Goal: Task Accomplishment & Management: Complete application form

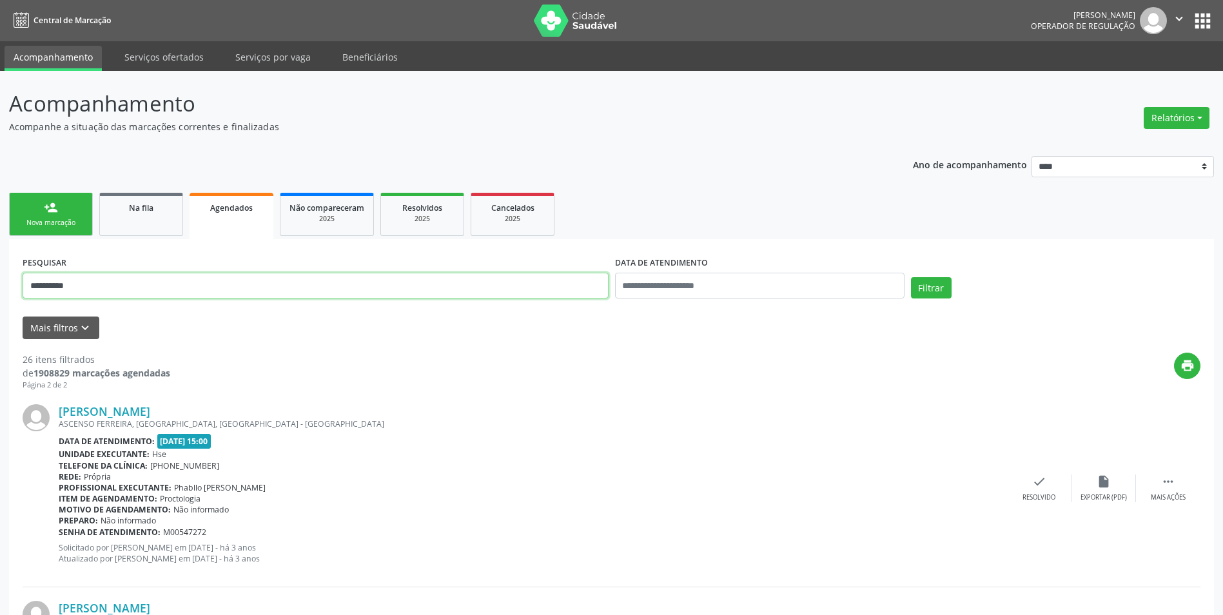
click at [314, 278] on input "**********" at bounding box center [316, 286] width 586 height 26
paste input "text"
type input "**********"
click at [911, 295] on button "Filtrar" at bounding box center [931, 288] width 41 height 22
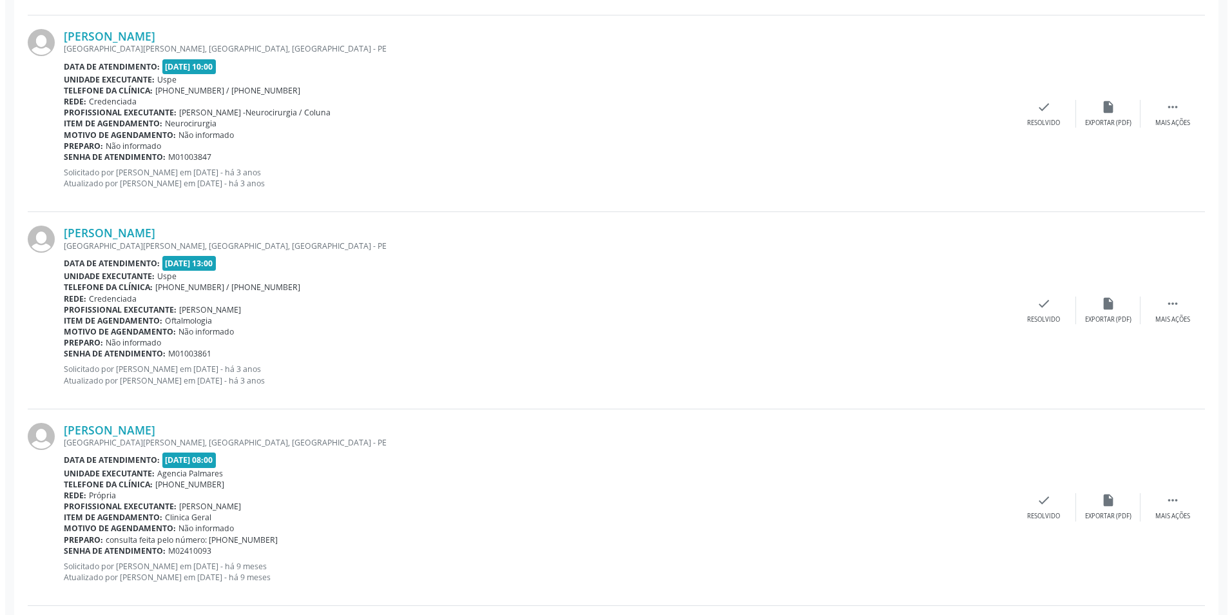
scroll to position [967, 0]
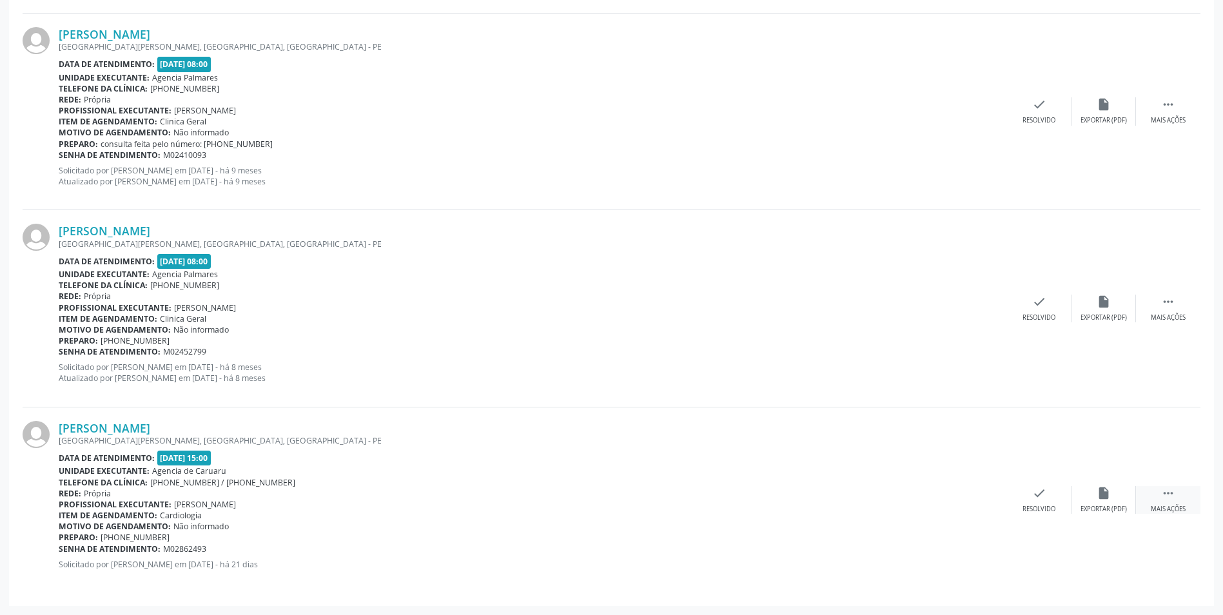
click at [1170, 492] on icon "" at bounding box center [1168, 493] width 14 height 14
click at [969, 497] on icon "cancel" at bounding box center [974, 493] width 14 height 14
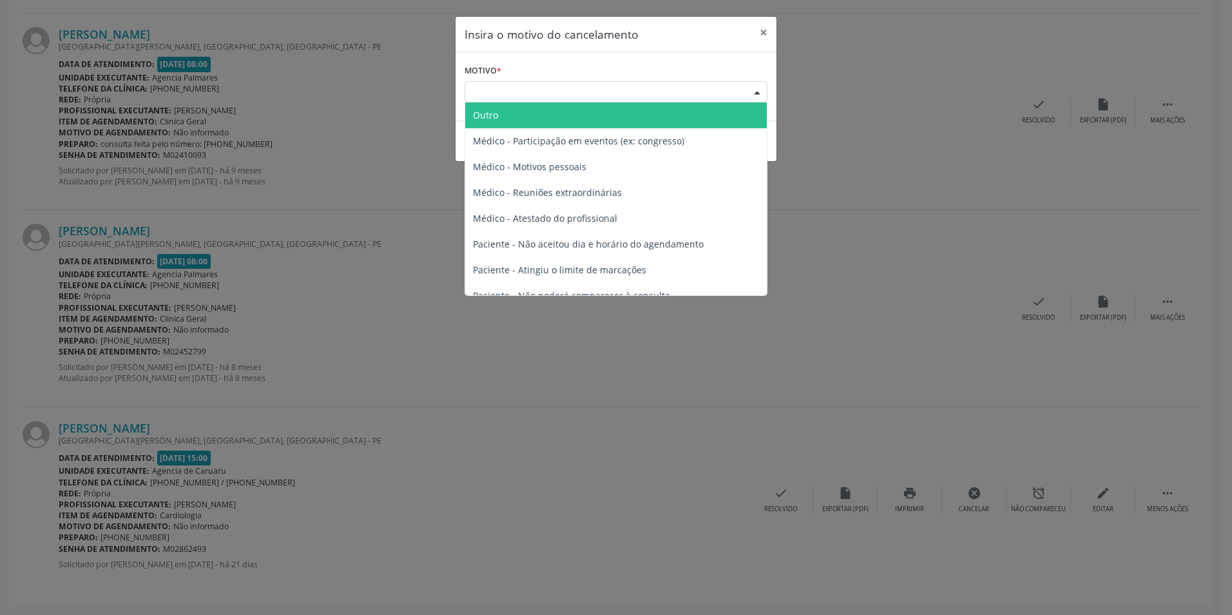
click at [597, 90] on div "Escolha o motivo" at bounding box center [616, 92] width 303 height 22
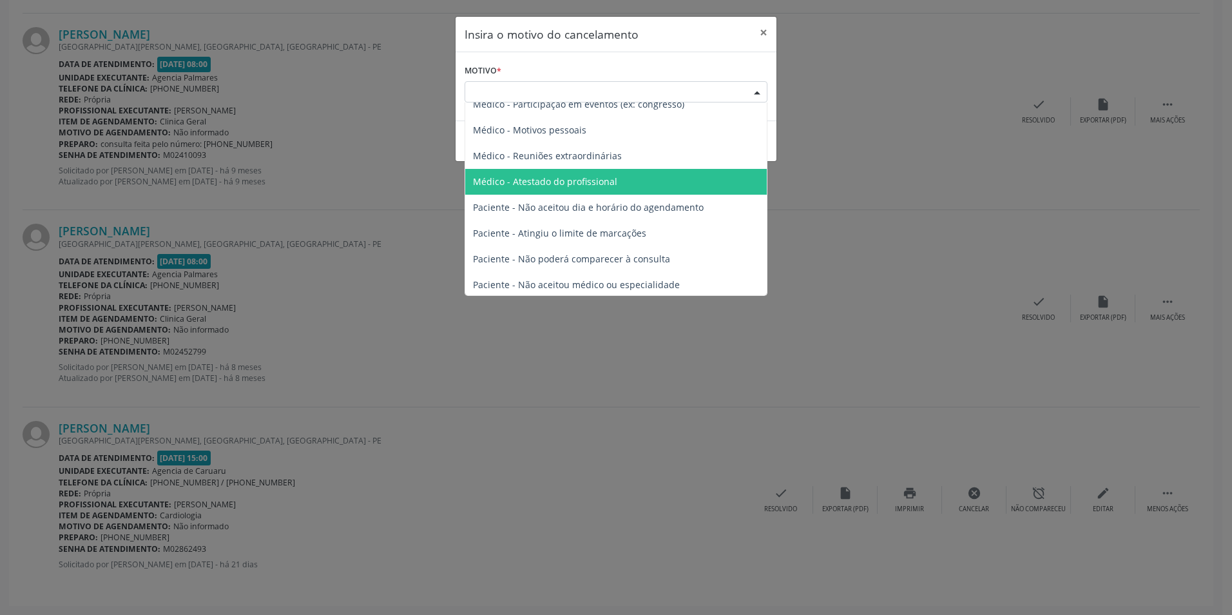
scroll to position [64, 0]
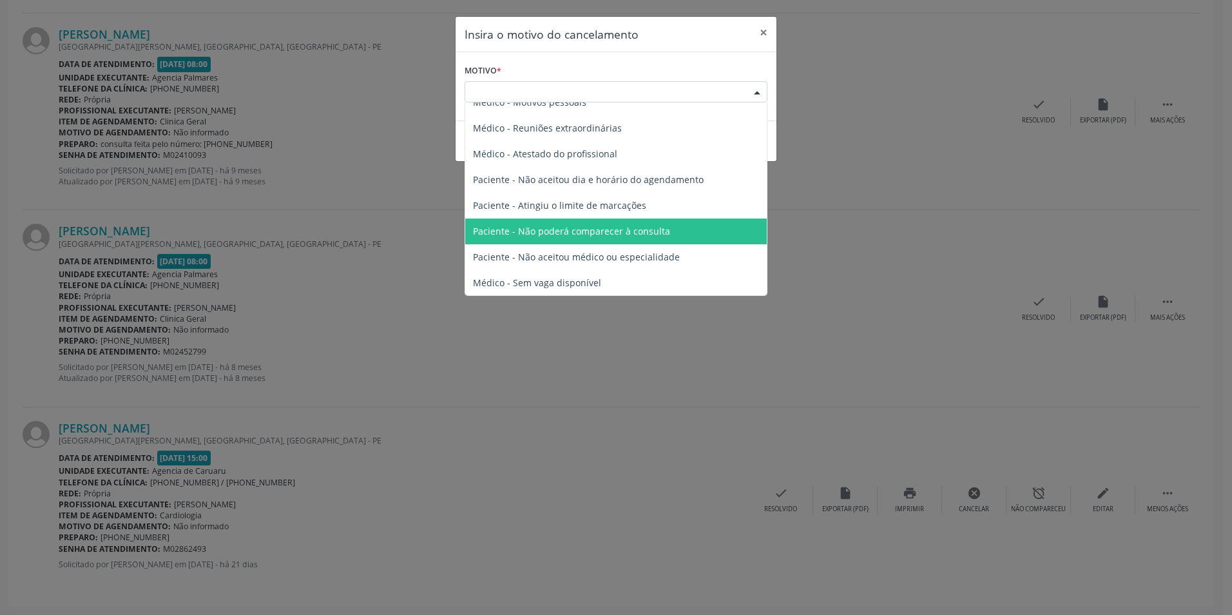
click at [596, 236] on span "Paciente - Não poderá comparecer à consulta" at bounding box center [571, 231] width 197 height 12
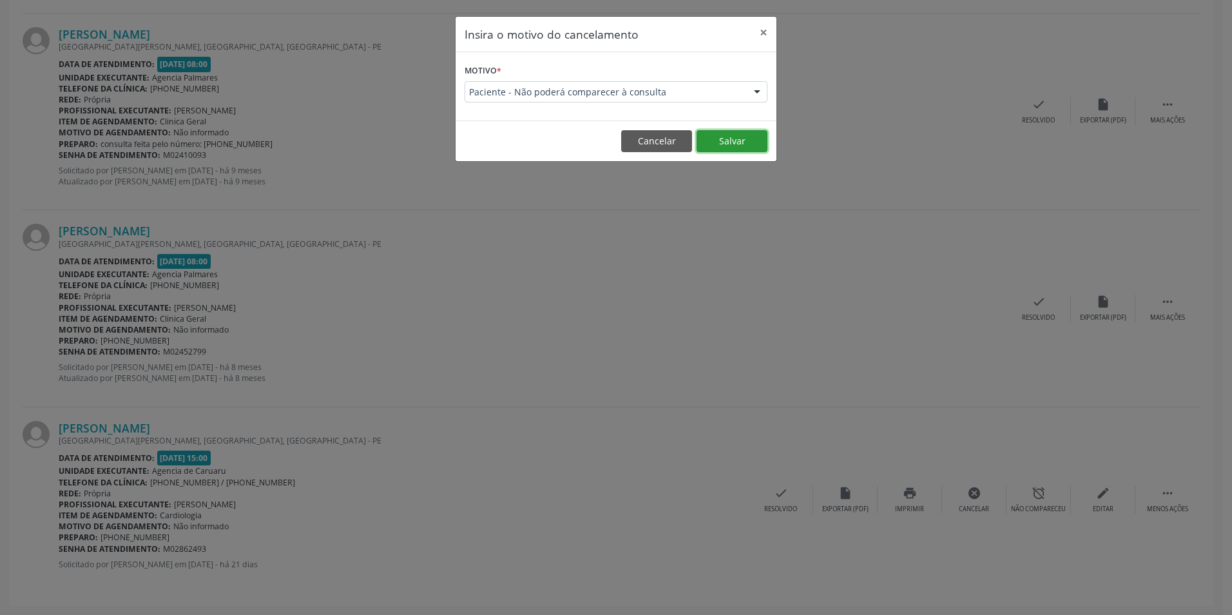
click at [738, 143] on button "Salvar" at bounding box center [732, 141] width 71 height 22
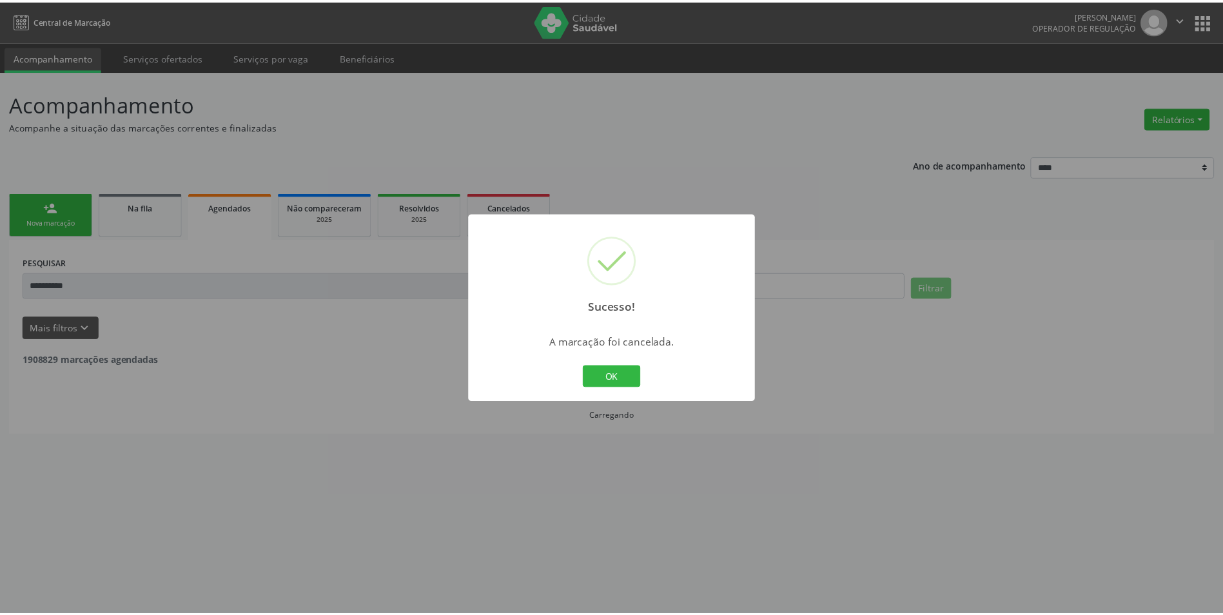
scroll to position [0, 0]
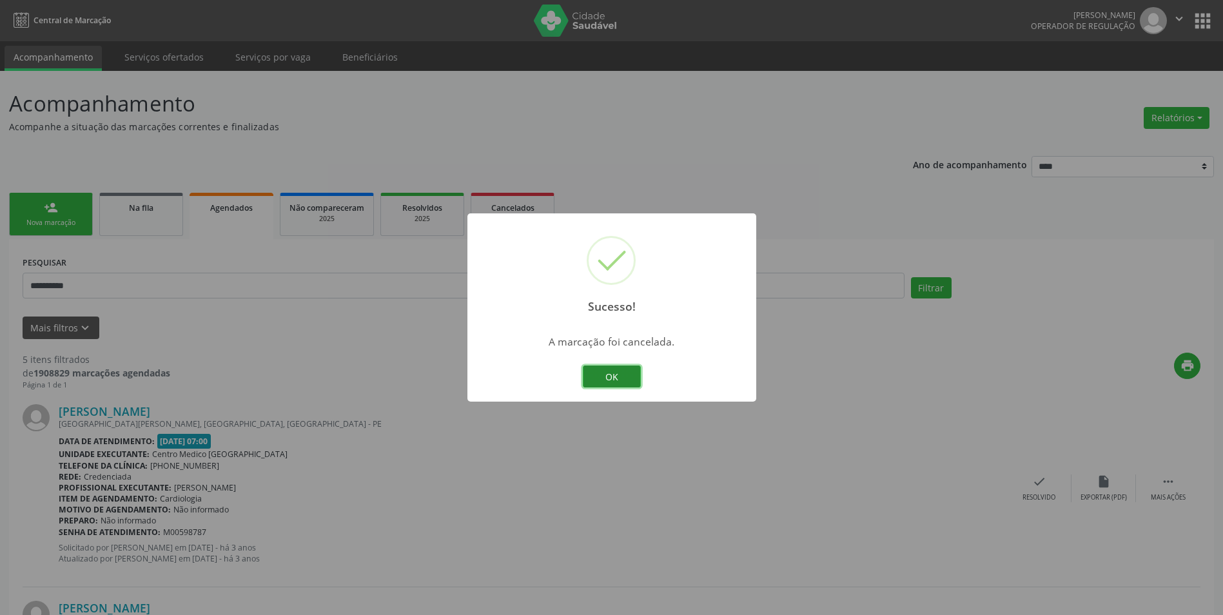
click at [605, 370] on button "OK" at bounding box center [612, 376] width 58 height 22
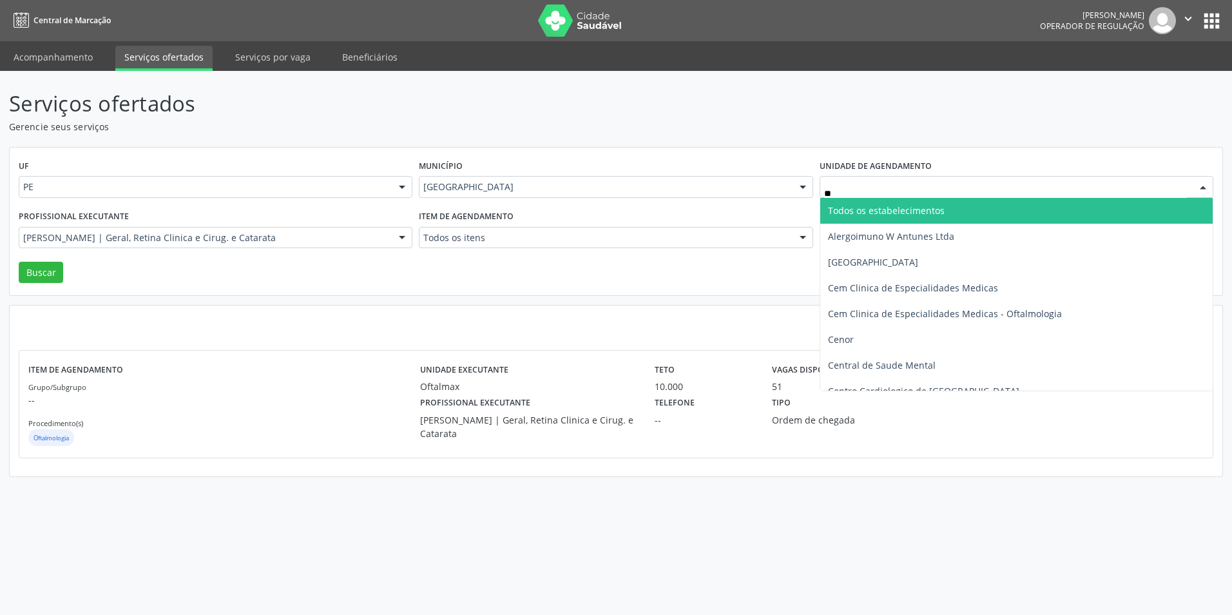
type input "***"
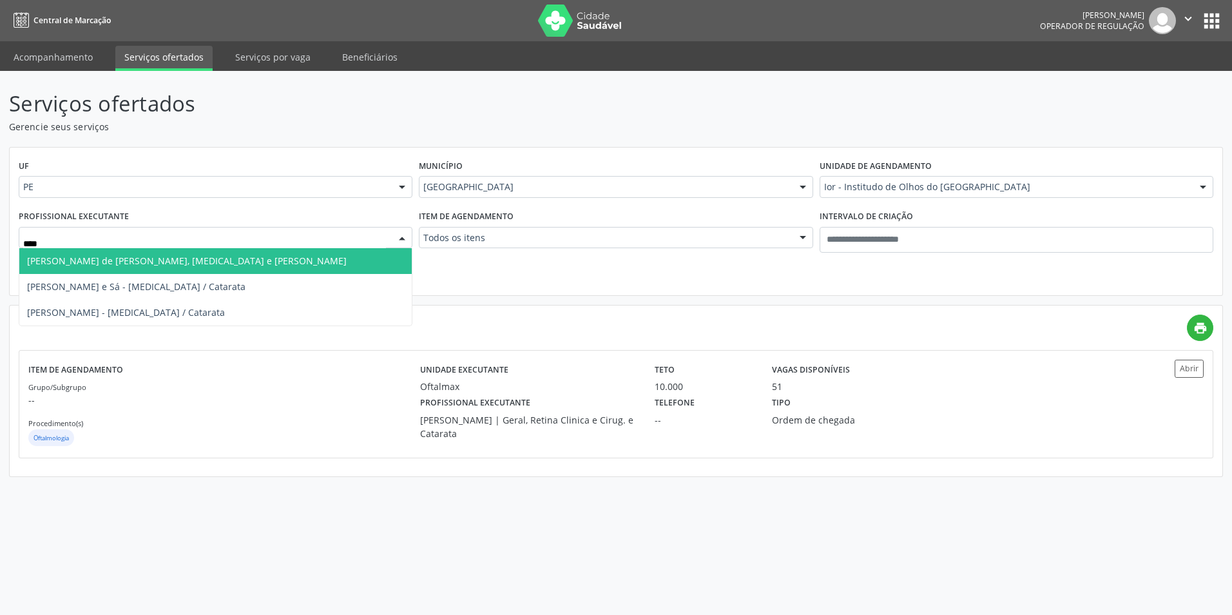
click at [240, 262] on span "[PERSON_NAME] de [PERSON_NAME], [MEDICAL_DATA] e [PERSON_NAME]" at bounding box center [187, 261] width 320 height 12
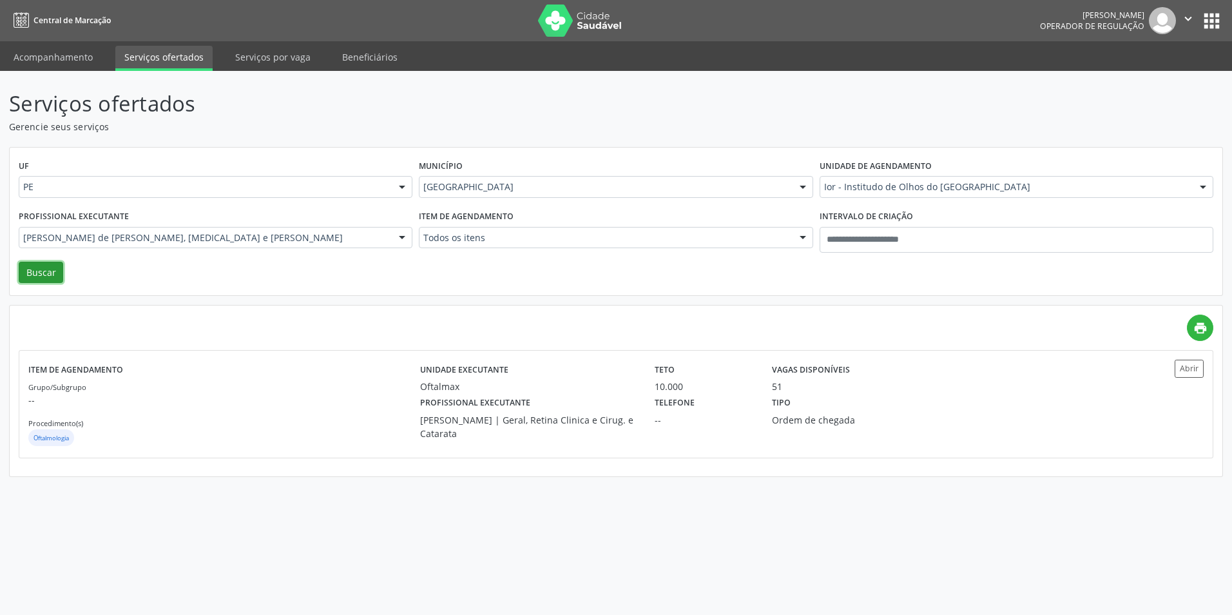
click at [39, 278] on button "Buscar" at bounding box center [41, 273] width 44 height 22
click at [34, 266] on button "Buscar" at bounding box center [41, 273] width 44 height 22
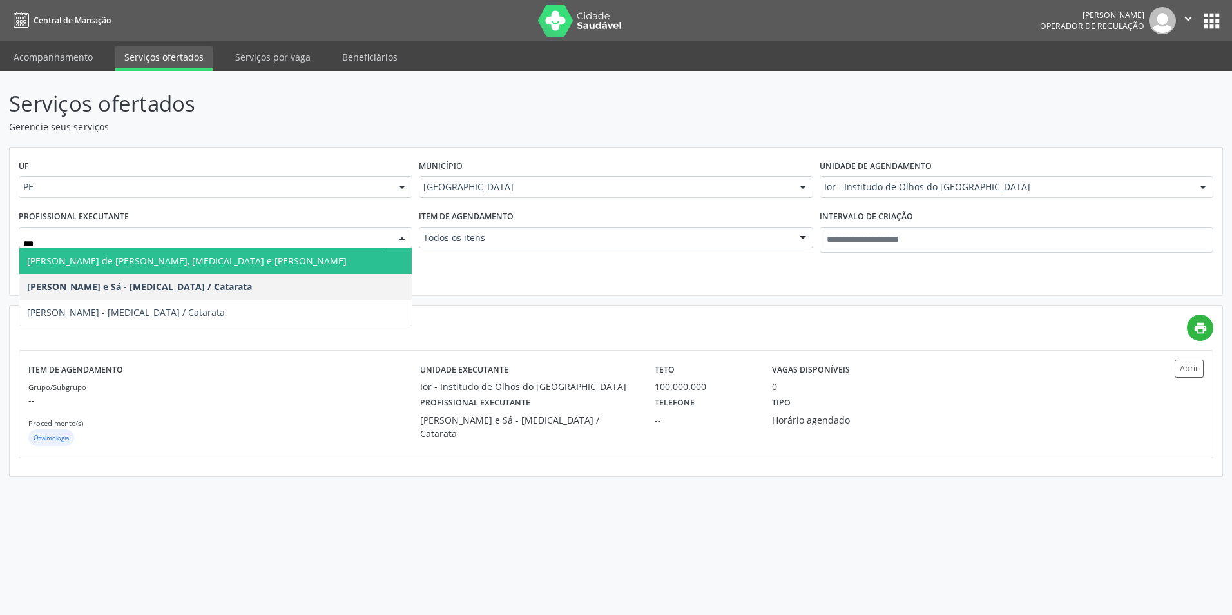
type input "****"
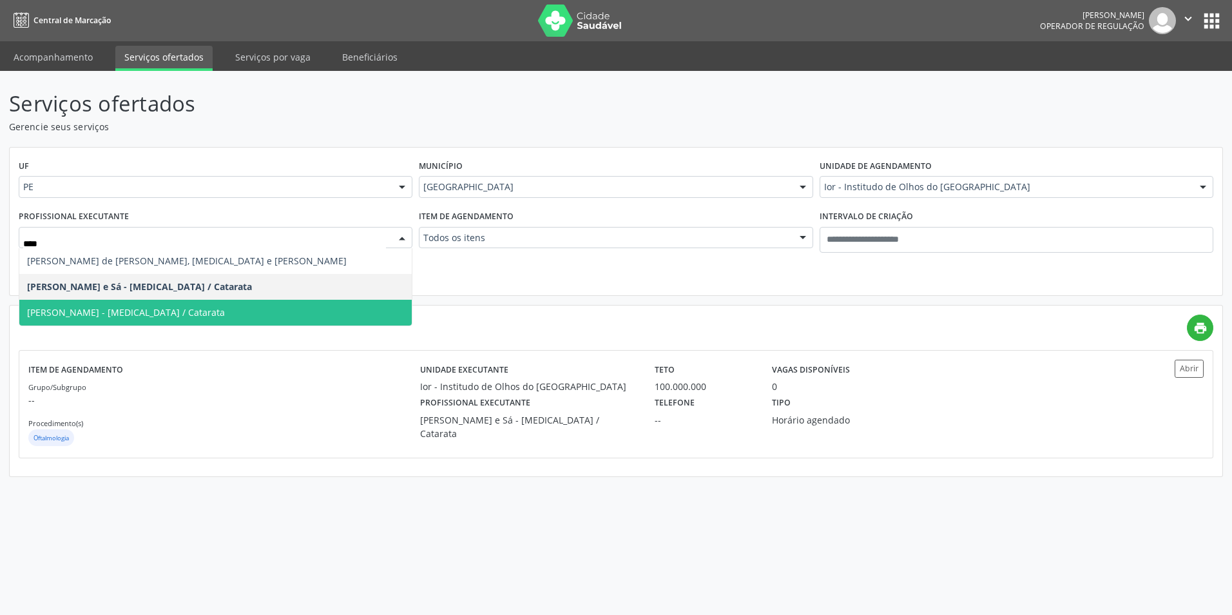
click at [119, 314] on span "Luana Braga - Glaucoma / Catarata" at bounding box center [126, 312] width 198 height 12
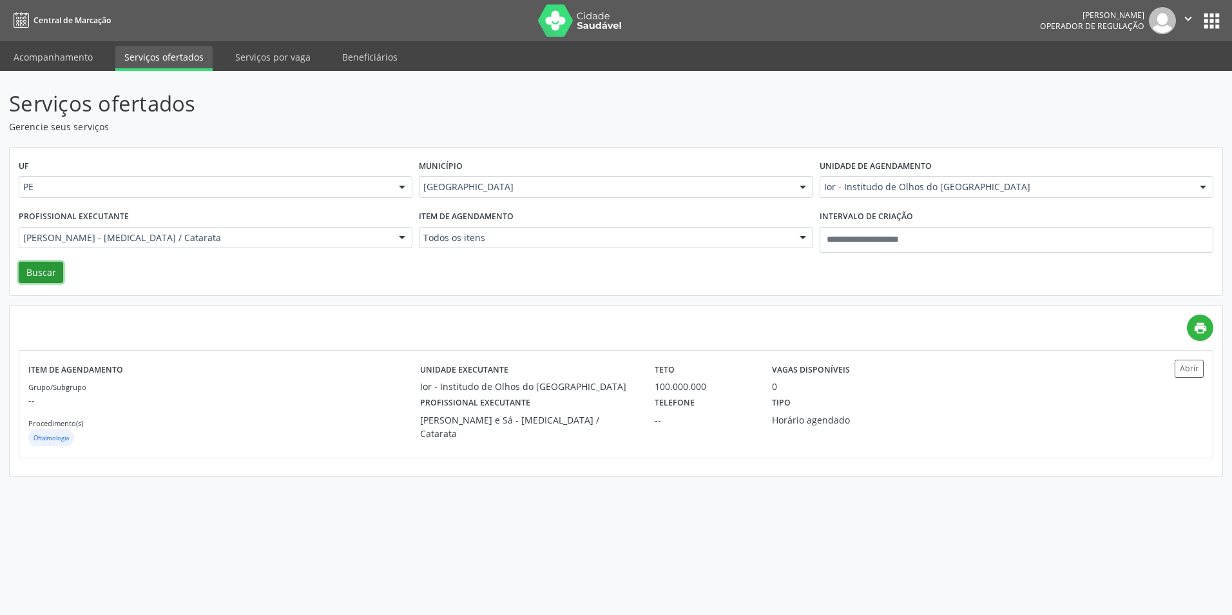
click at [52, 273] on button "Buscar" at bounding box center [41, 273] width 44 height 22
click at [265, 420] on div "Grupo/Subgrupo -- Procedimento(s) Oftalmologia" at bounding box center [224, 414] width 392 height 69
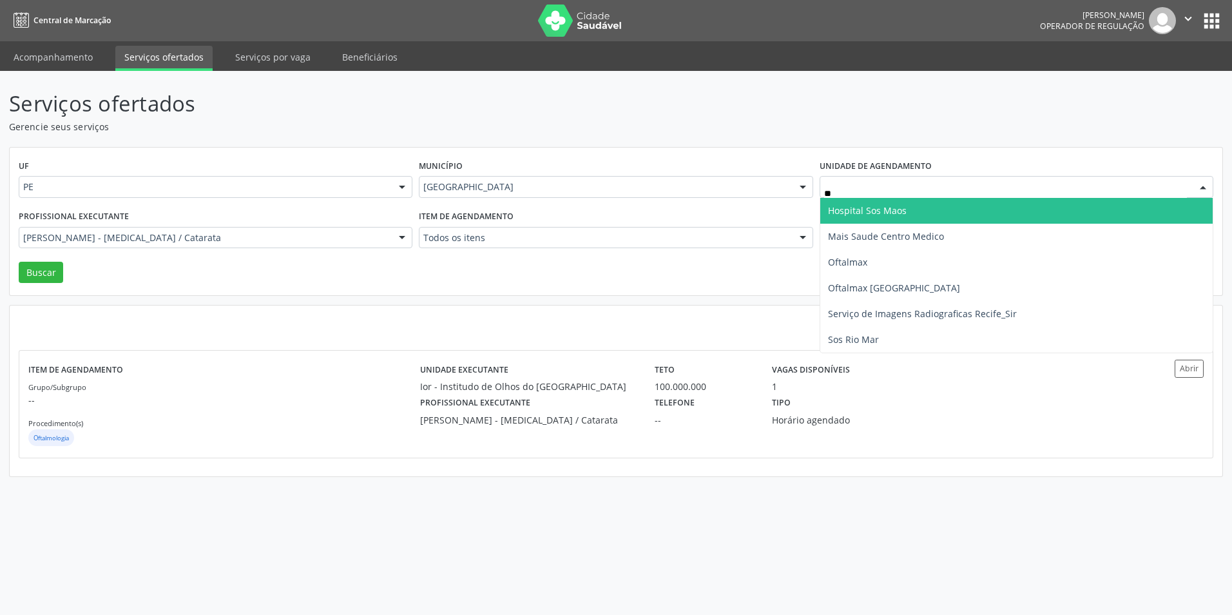
type input "***"
click at [875, 204] on span "Mais Saude Centro Medico" at bounding box center [886, 210] width 116 height 12
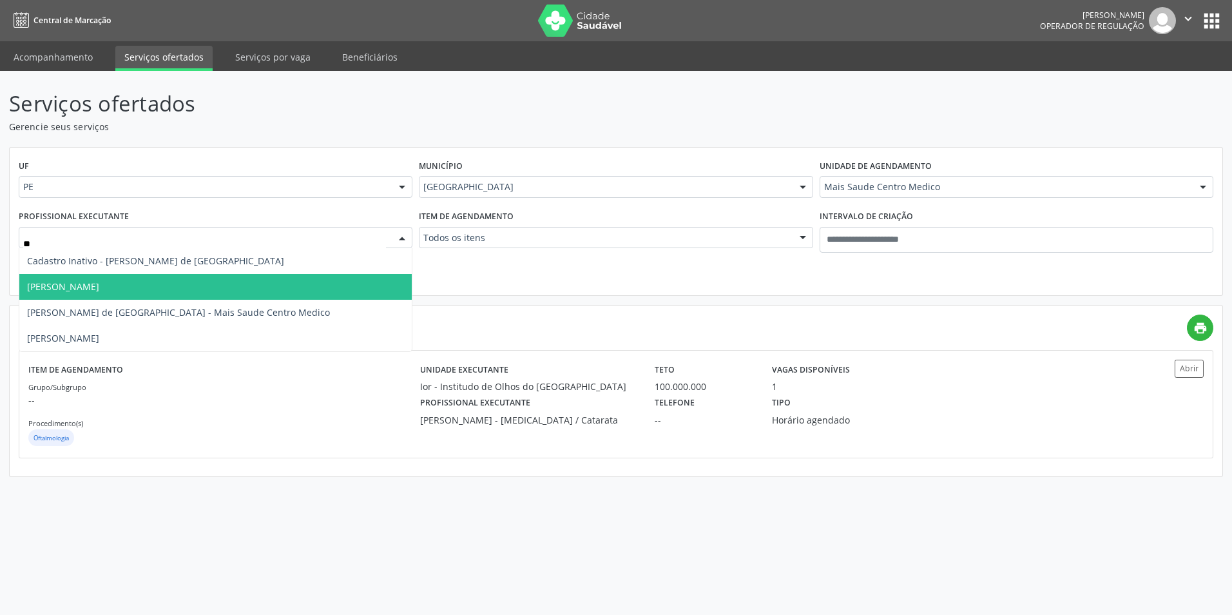
type input "***"
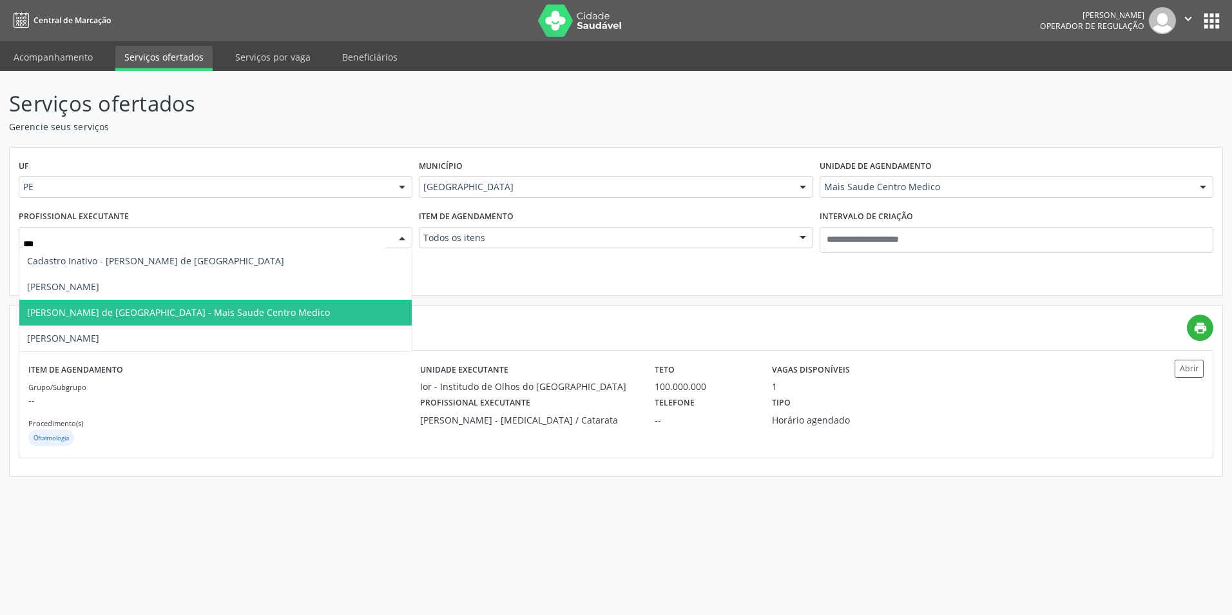
drag, startPoint x: 180, startPoint y: 311, endPoint x: 137, endPoint y: 285, distance: 50.0
click at [180, 311] on span "Joselmo Cavalcanti de Lima - Mais Saude Centro Medico" at bounding box center [178, 312] width 303 height 12
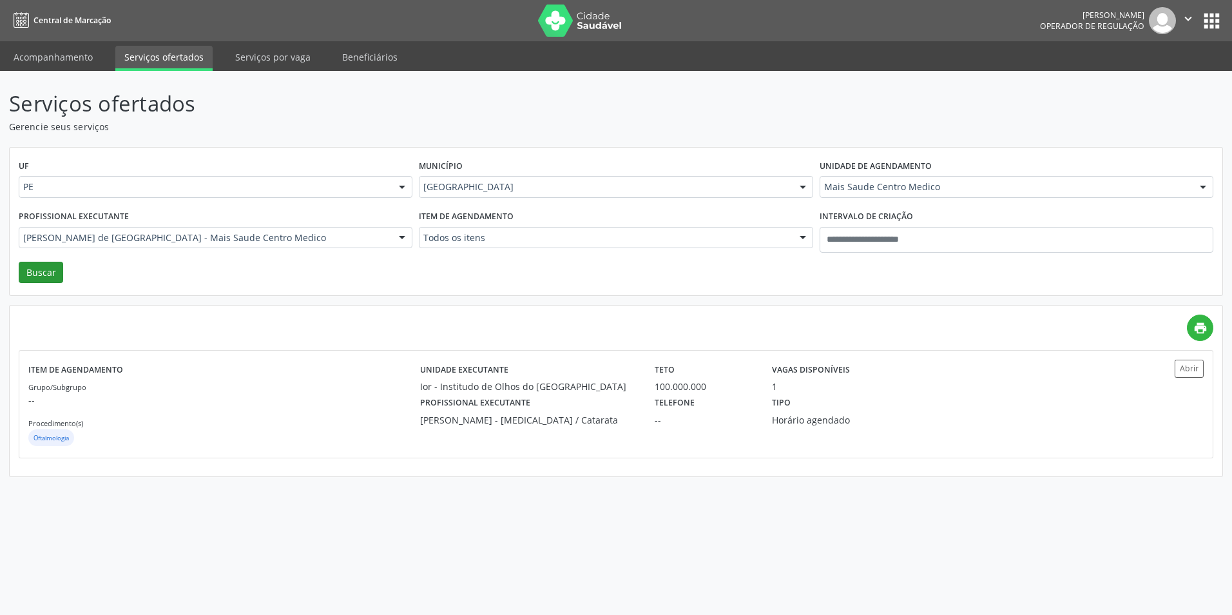
drag, startPoint x: 73, startPoint y: 262, endPoint x: 55, endPoint y: 277, distance: 23.8
click at [55, 277] on div "UF PE PE Nenhum resultado encontrado para: " " Não há nenhuma opção para ser ex…" at bounding box center [616, 222] width 1213 height 148
click at [55, 277] on button "Buscar" at bounding box center [41, 273] width 44 height 22
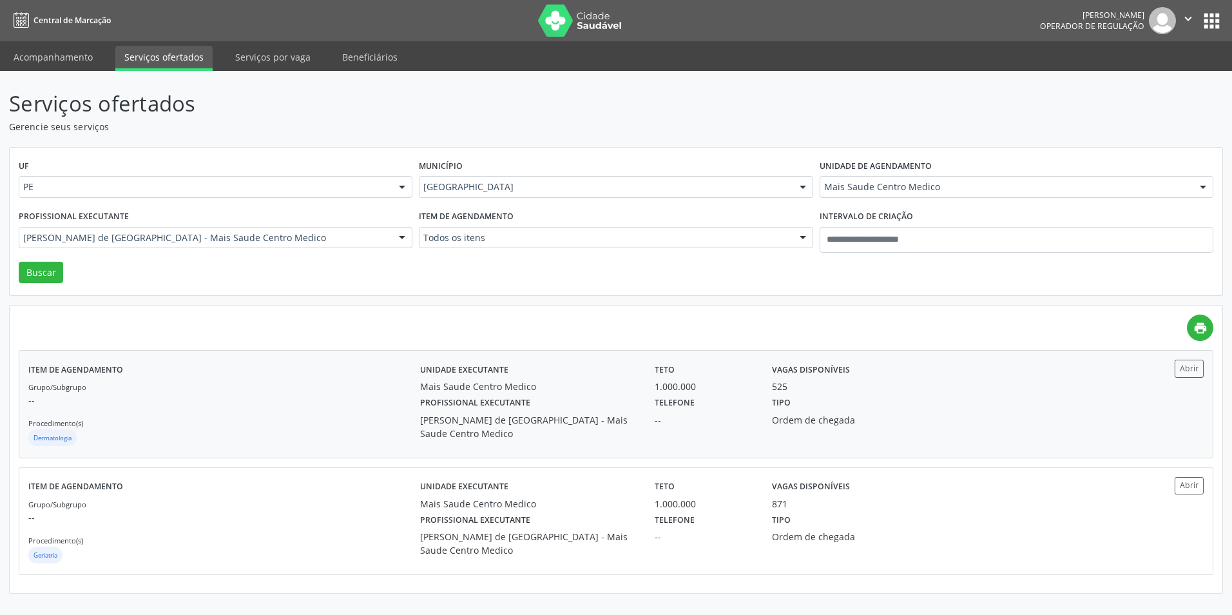
click at [521, 403] on label "Profissional executante" at bounding box center [475, 403] width 110 height 20
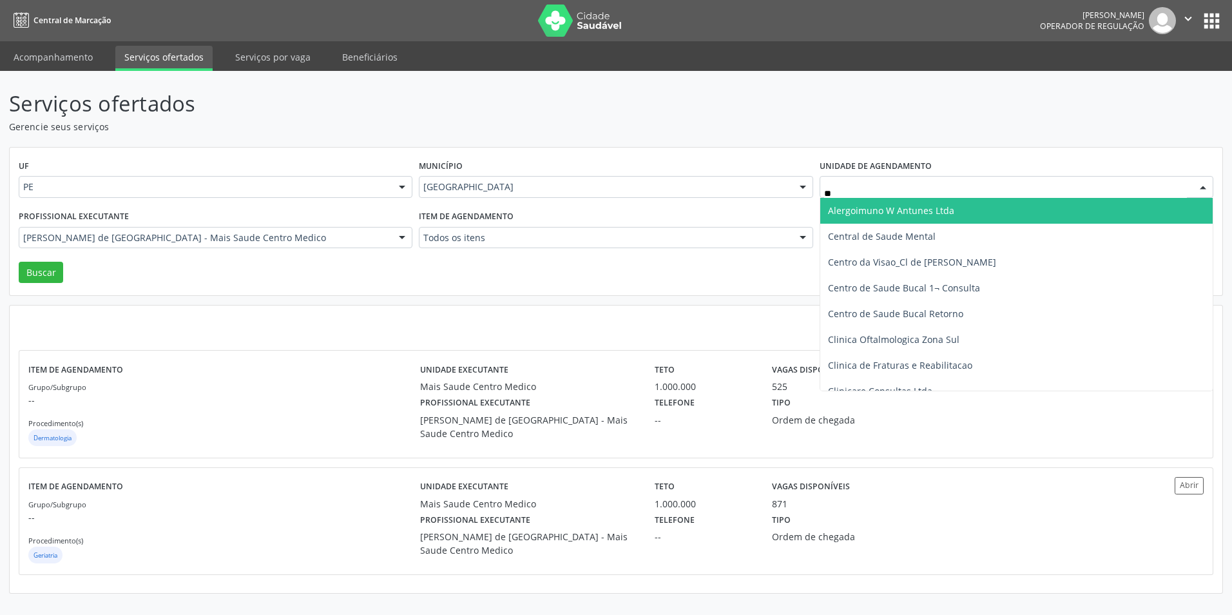
type input "***"
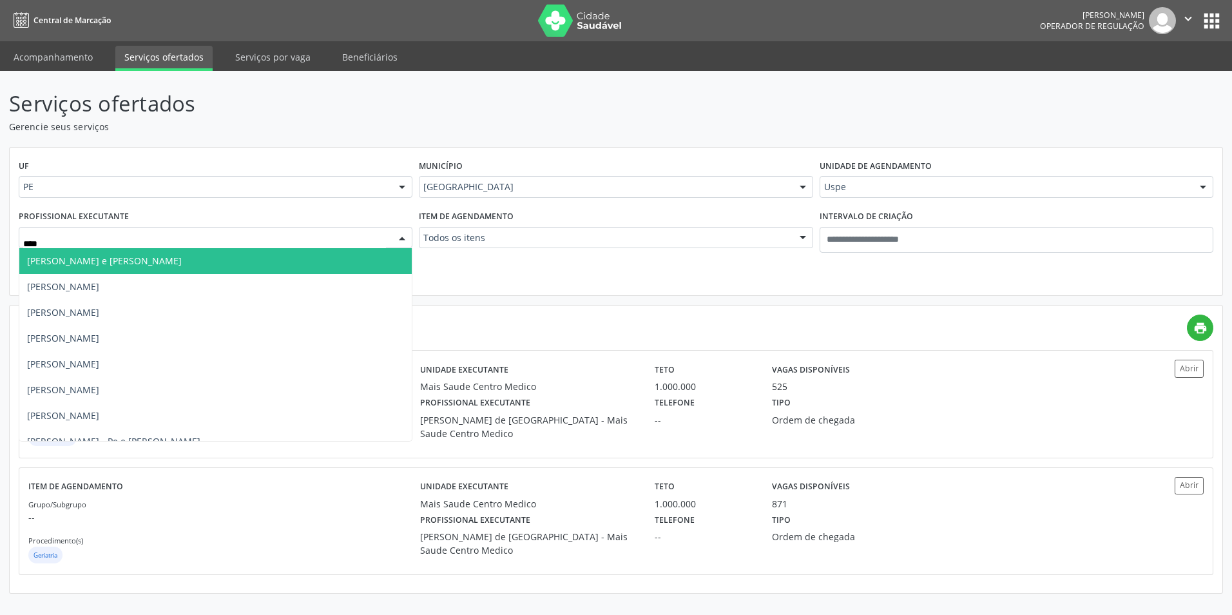
type input "*****"
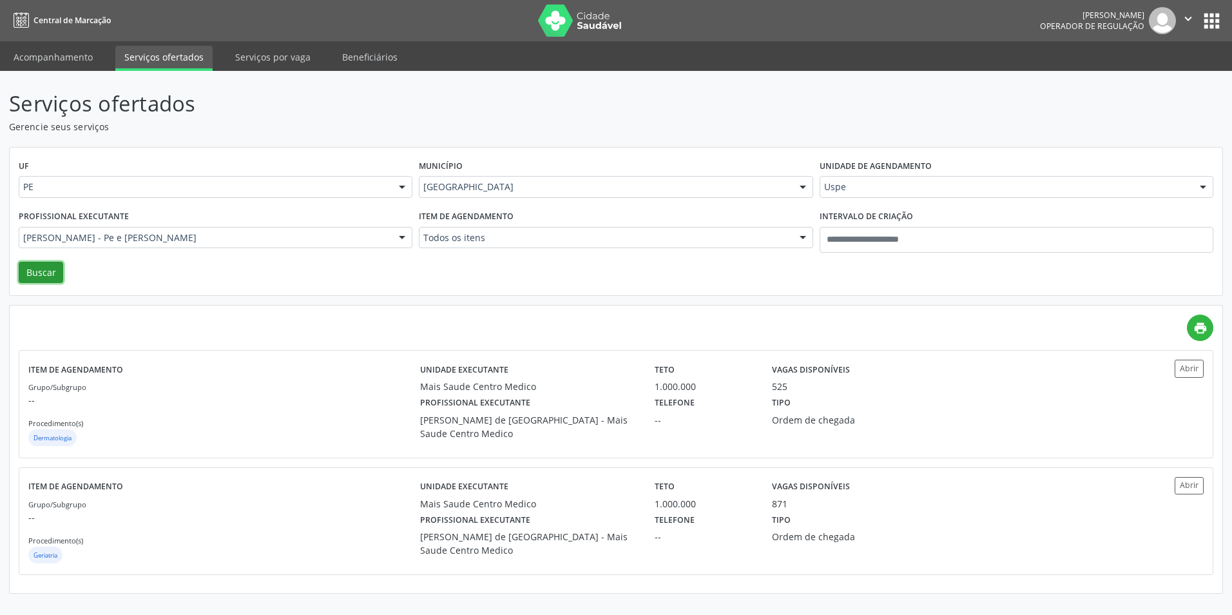
click at [43, 276] on button "Buscar" at bounding box center [41, 273] width 44 height 22
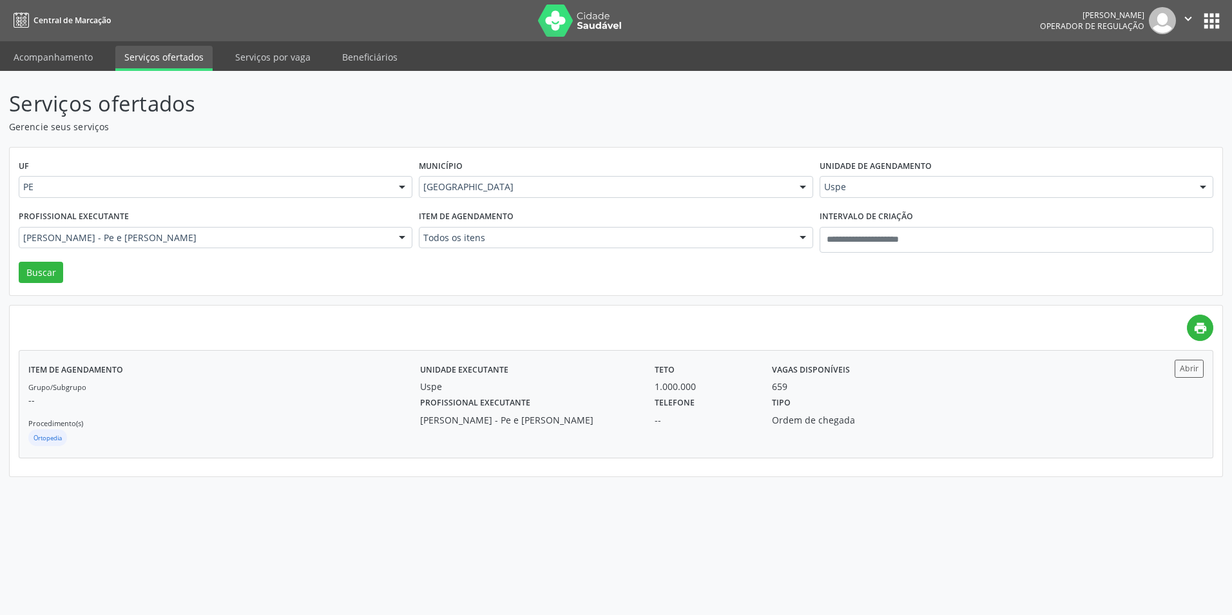
click at [581, 398] on div "Profissional executante Roserson Nogueira Lopes - Pe e Tornozelo" at bounding box center [528, 410] width 235 height 34
type input "*"
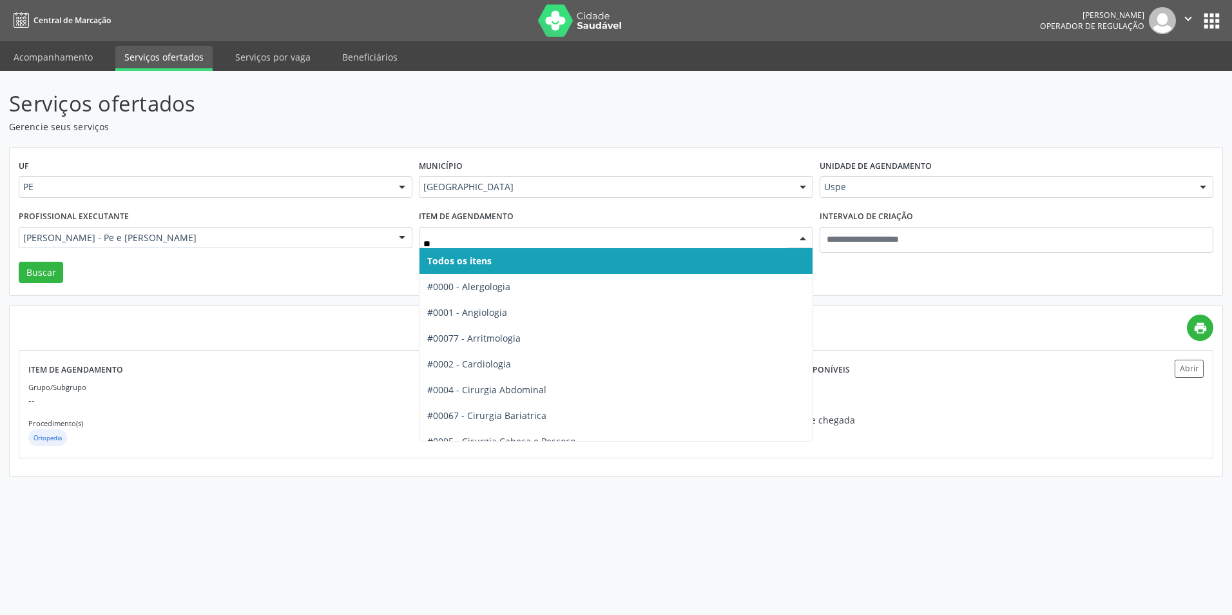
type input "***"
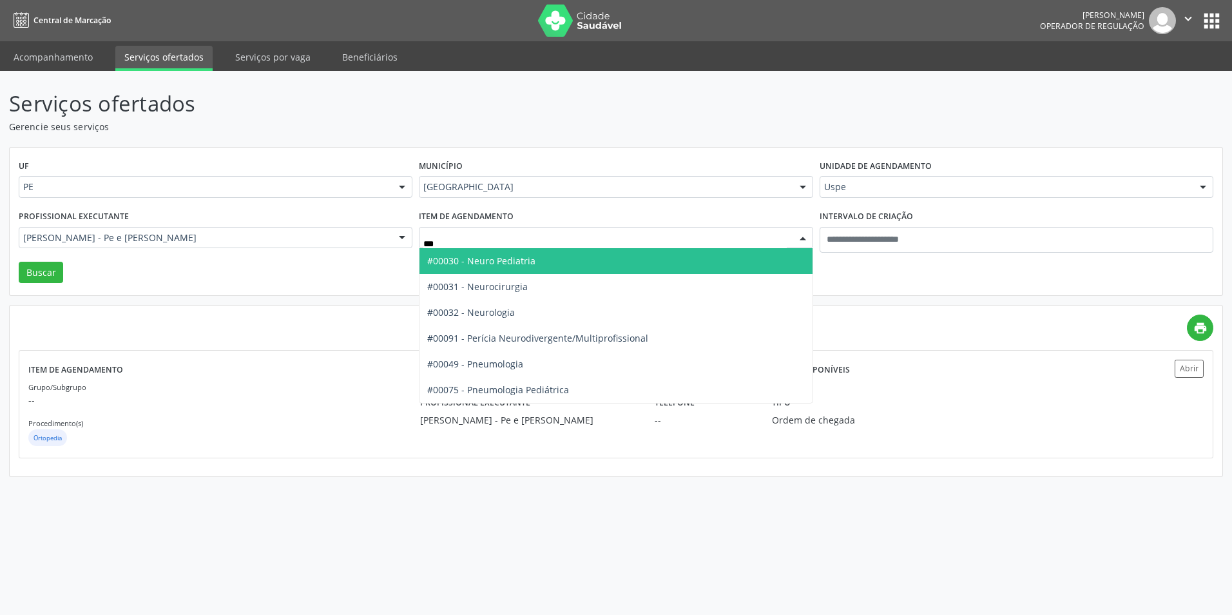
click at [527, 267] on span "#00030 - Neuro Pediatria" at bounding box center [481, 261] width 108 height 12
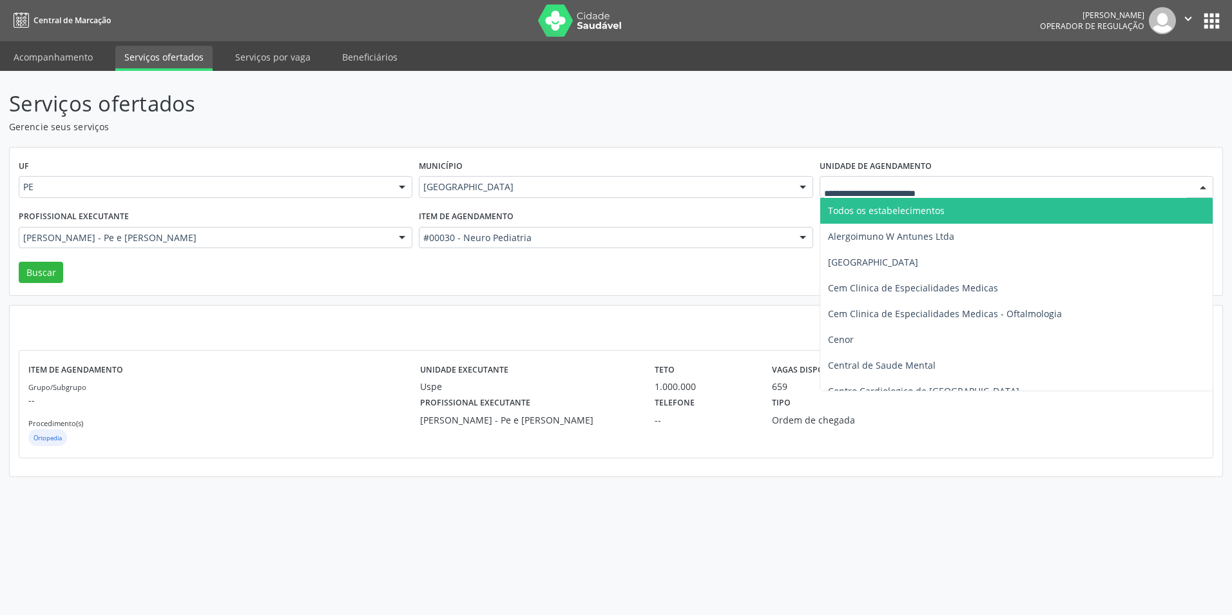
click at [875, 211] on span "Todos os estabelecimentos" at bounding box center [886, 210] width 117 height 12
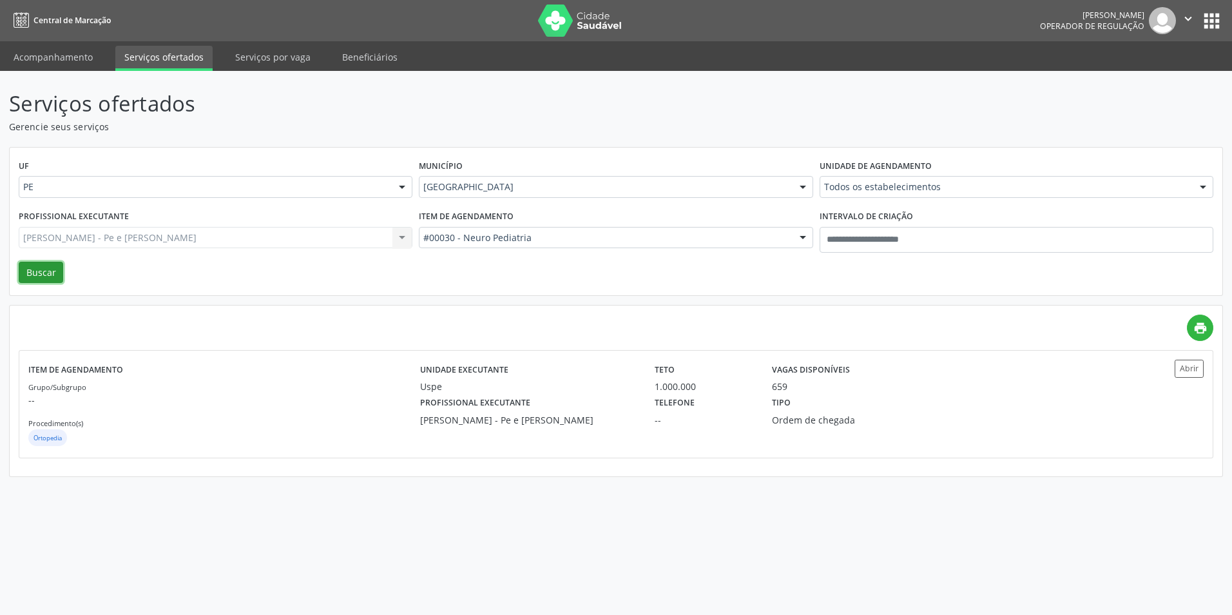
click at [50, 273] on button "Buscar" at bounding box center [41, 273] width 44 height 22
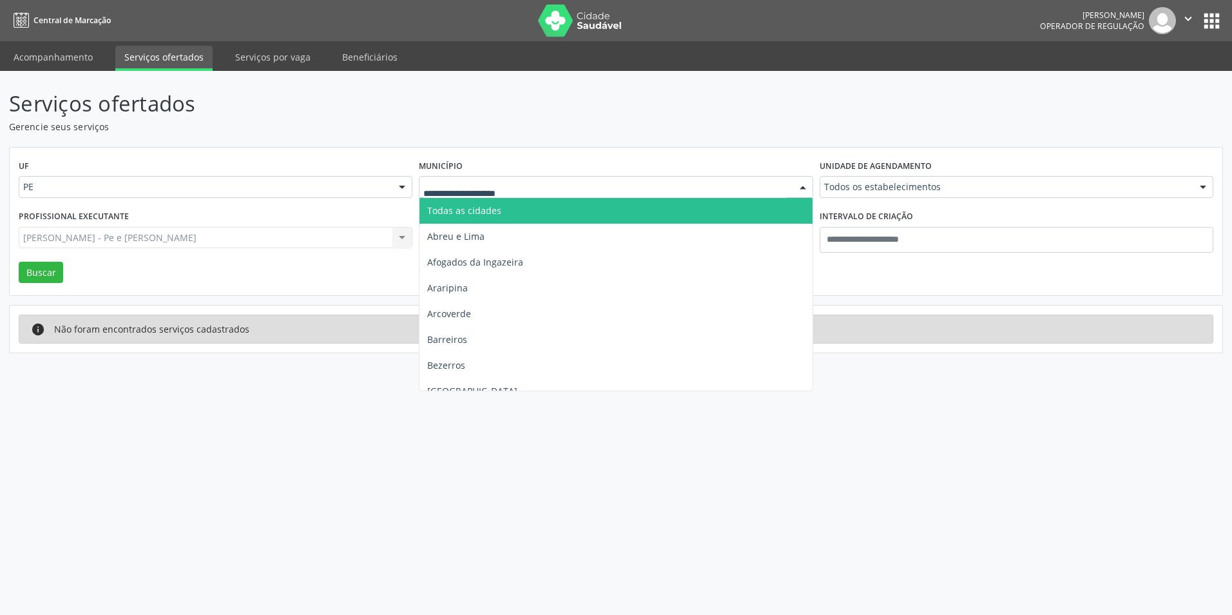
click at [445, 195] on div at bounding box center [616, 187] width 394 height 22
click at [450, 206] on span "Todas as cidades" at bounding box center [464, 210] width 74 height 12
type input "***"
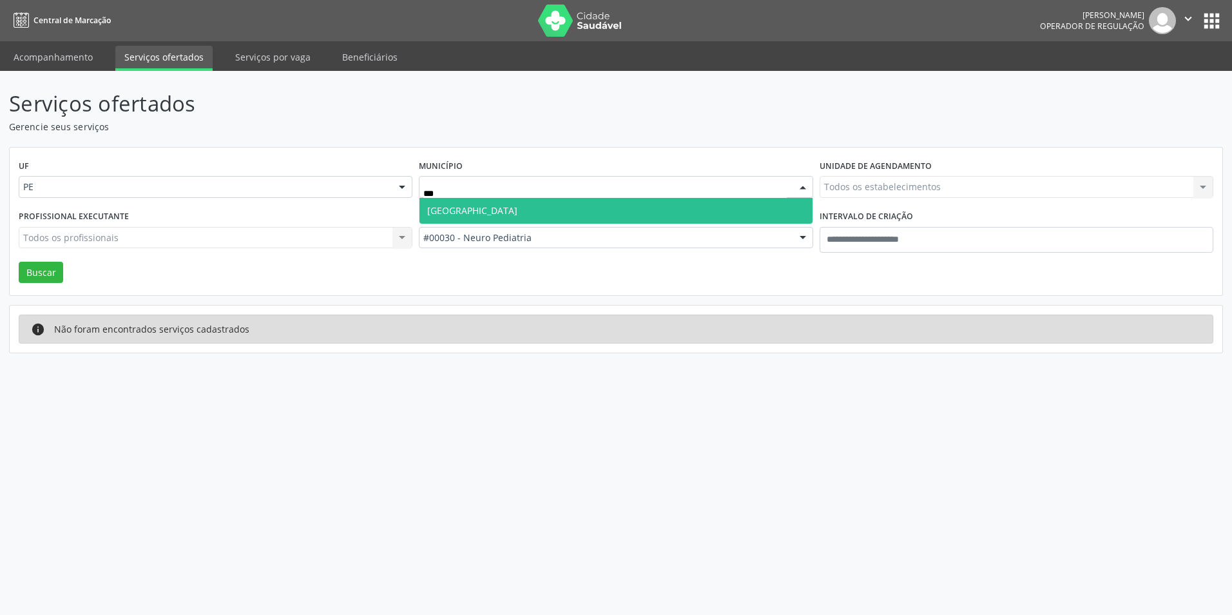
click at [456, 215] on span "Recife" at bounding box center [616, 211] width 392 height 26
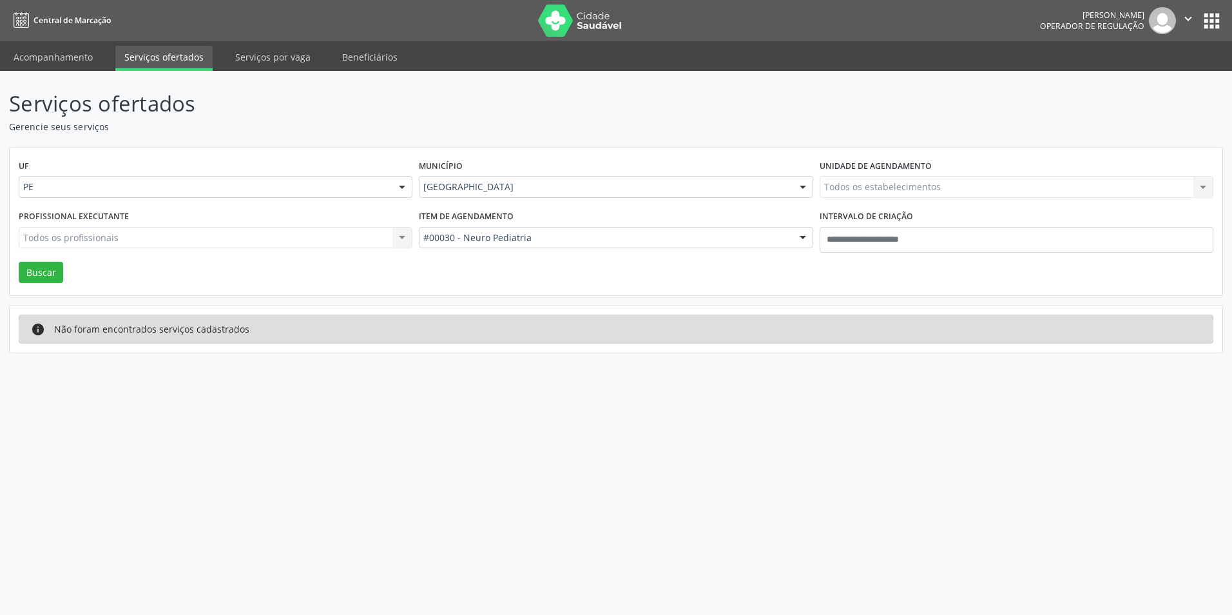
click at [51, 286] on div "UF PE PE Nenhum resultado encontrado para: " " Não há nenhuma opção para ser ex…" at bounding box center [616, 222] width 1213 height 148
click at [45, 275] on button "Buscar" at bounding box center [41, 273] width 44 height 22
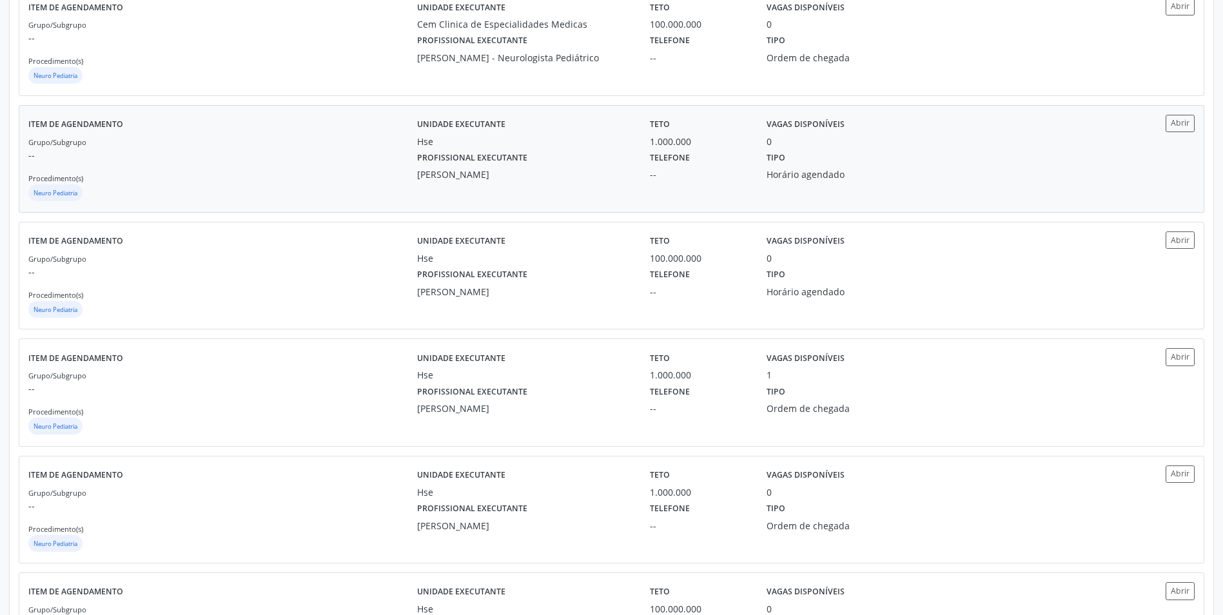
scroll to position [387, 0]
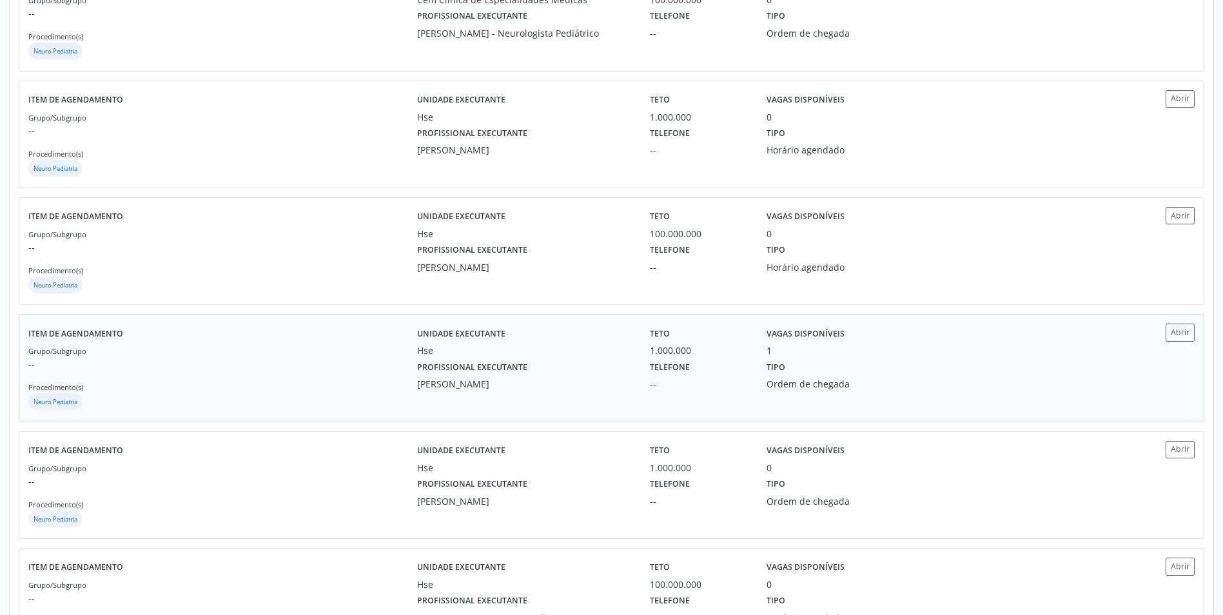
click at [354, 342] on div "Item de agendamento Grupo/Subgrupo -- Procedimento(s) Neuro Pediatria" at bounding box center [222, 368] width 389 height 88
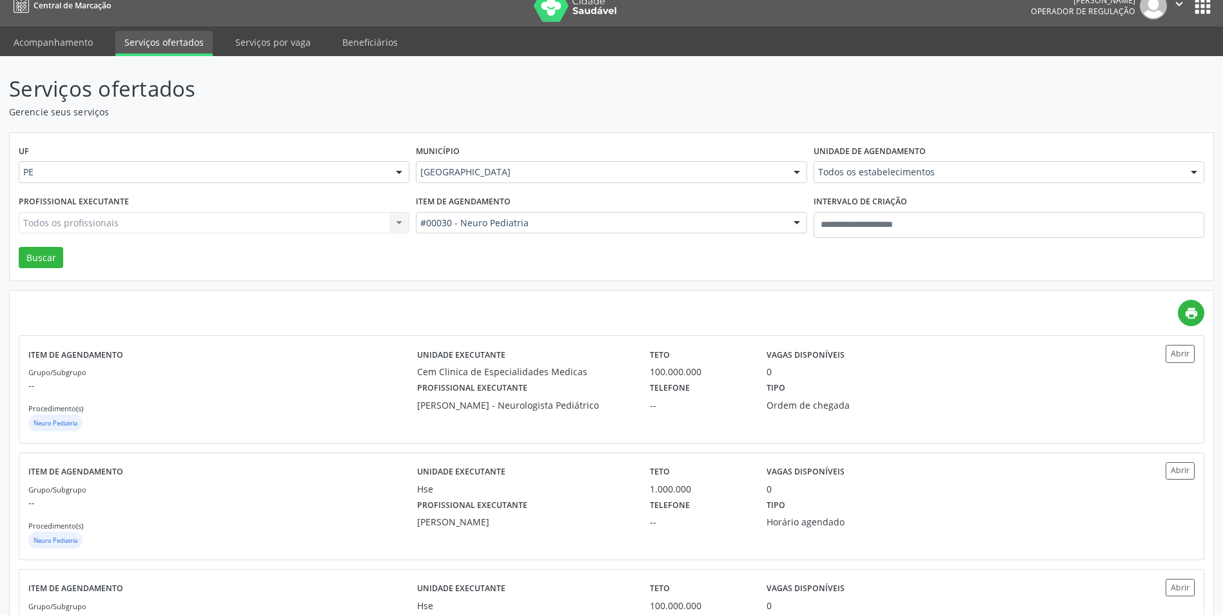
scroll to position [0, 0]
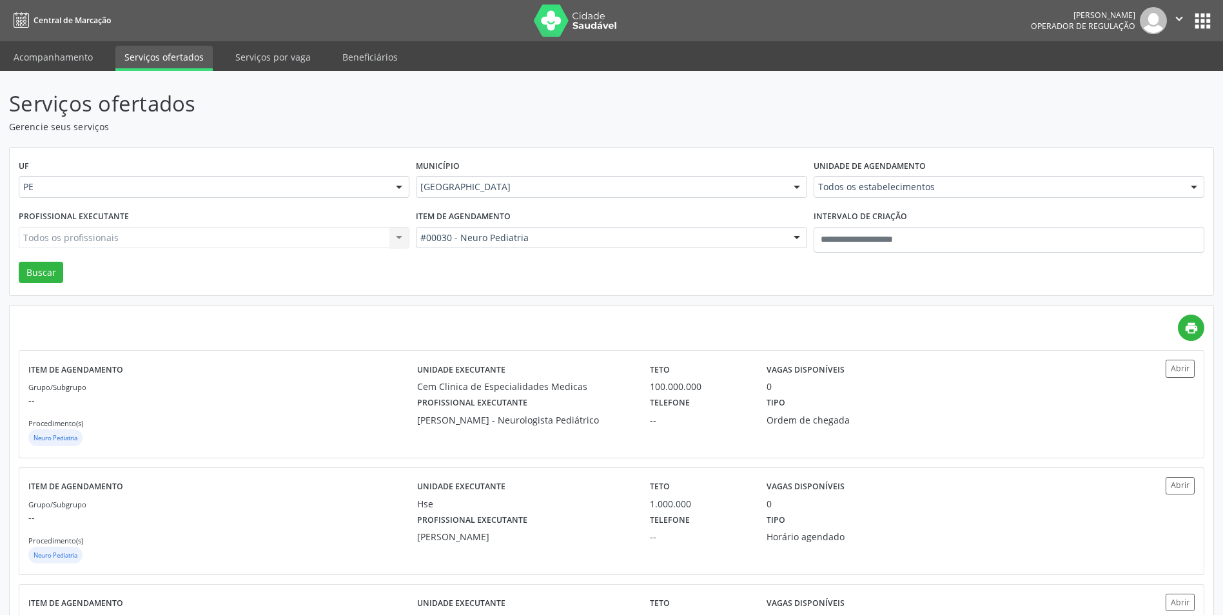
click at [535, 247] on div "#00030 - Neuro Pediatria" at bounding box center [611, 238] width 391 height 22
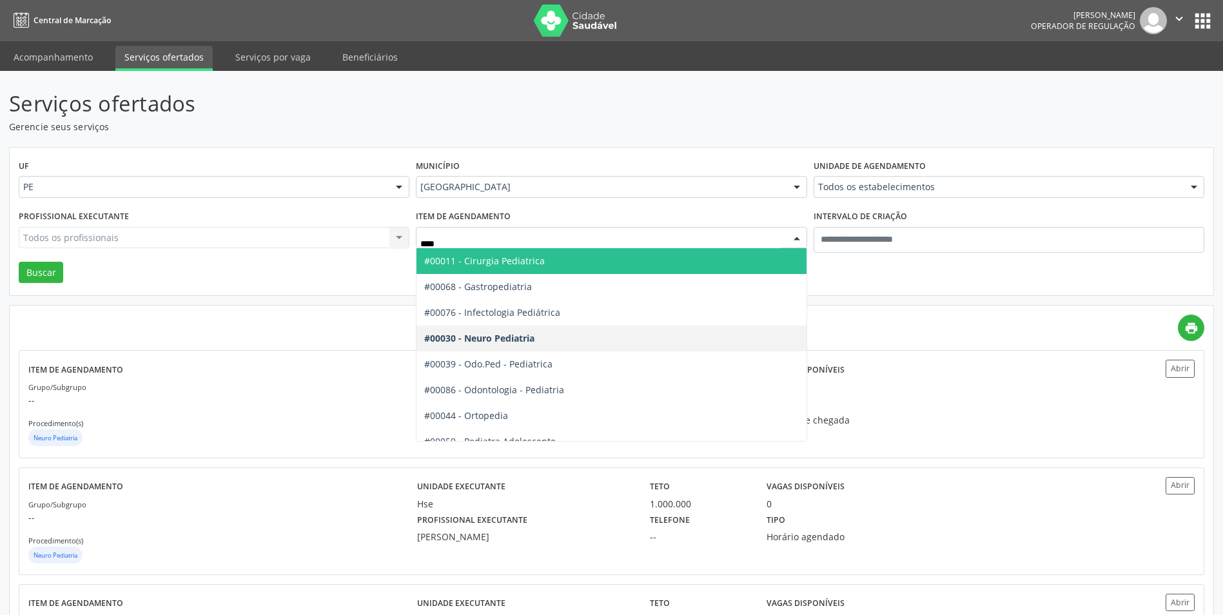
type input "*****"
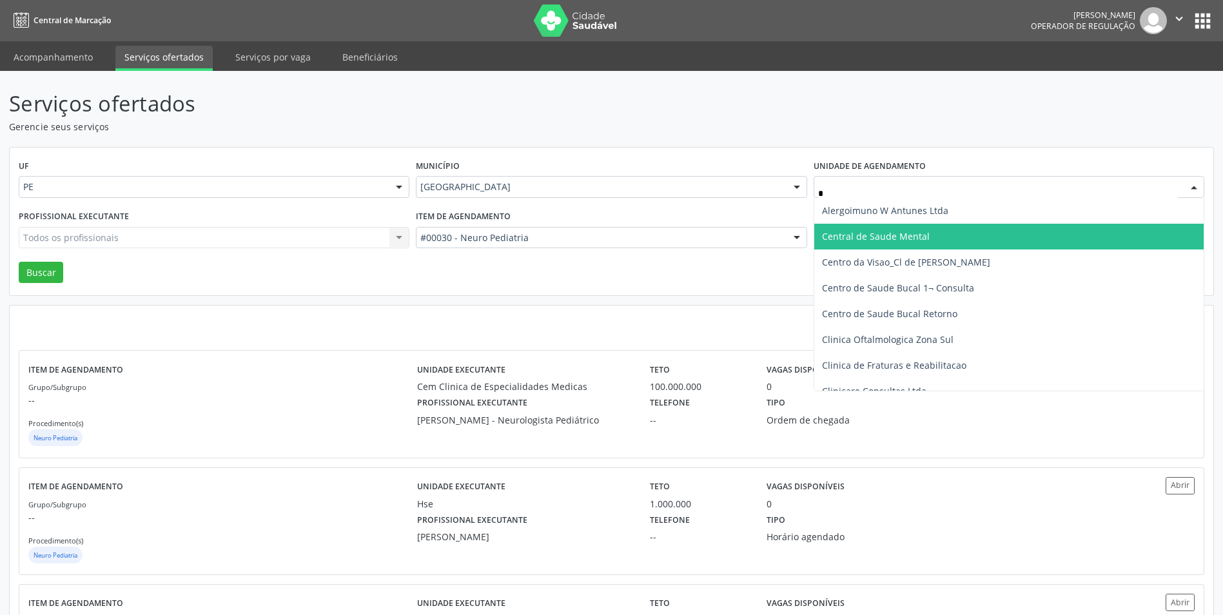
type input "**"
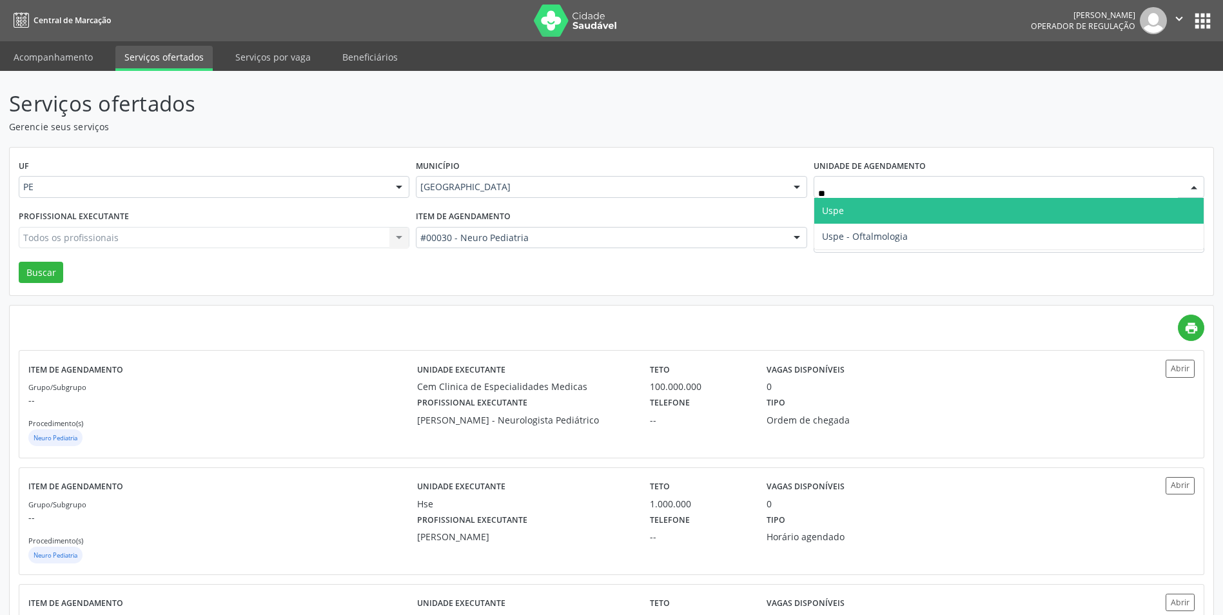
click at [854, 209] on span "Uspe" at bounding box center [1008, 211] width 389 height 26
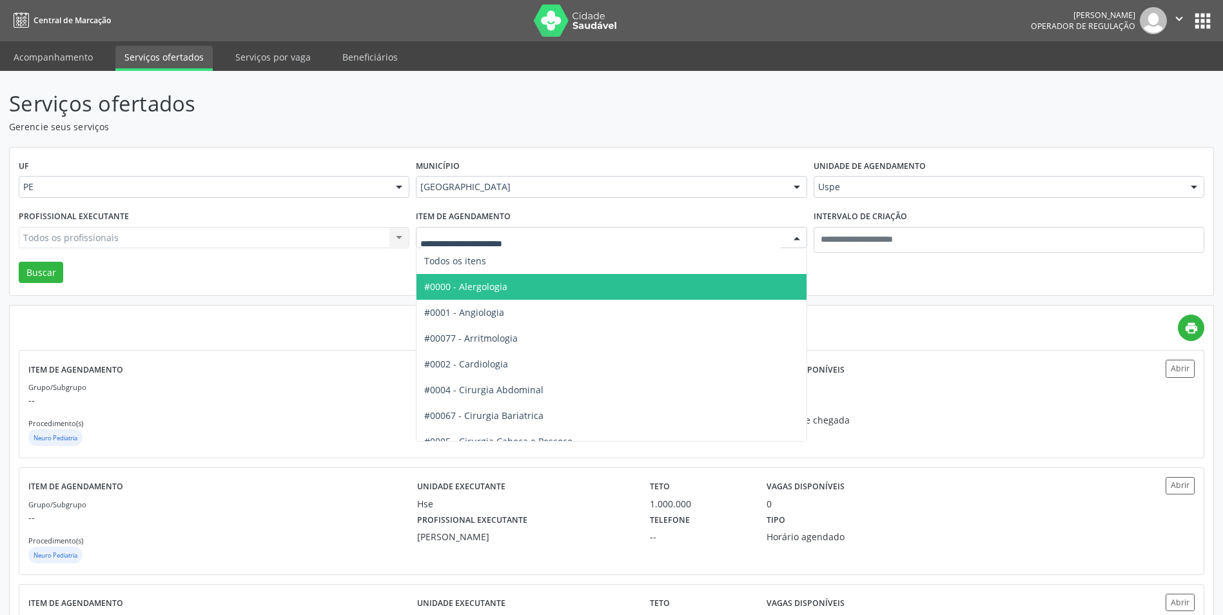
click at [485, 265] on span "Todos os itens" at bounding box center [455, 261] width 62 height 12
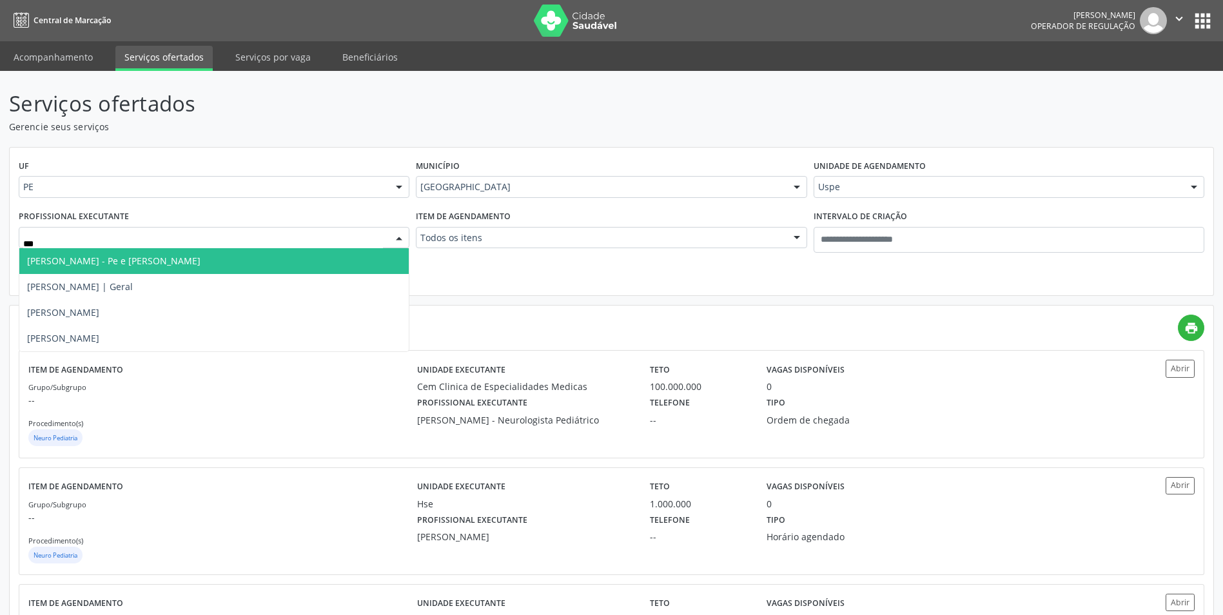
type input "****"
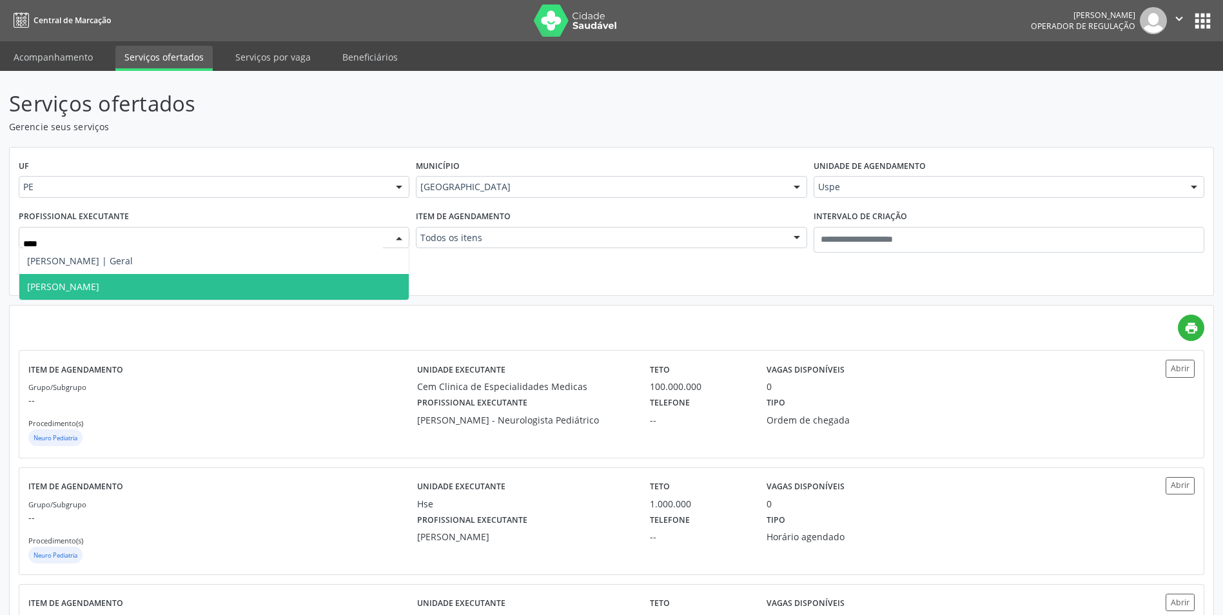
click at [149, 280] on span "[PERSON_NAME]" at bounding box center [213, 287] width 389 height 26
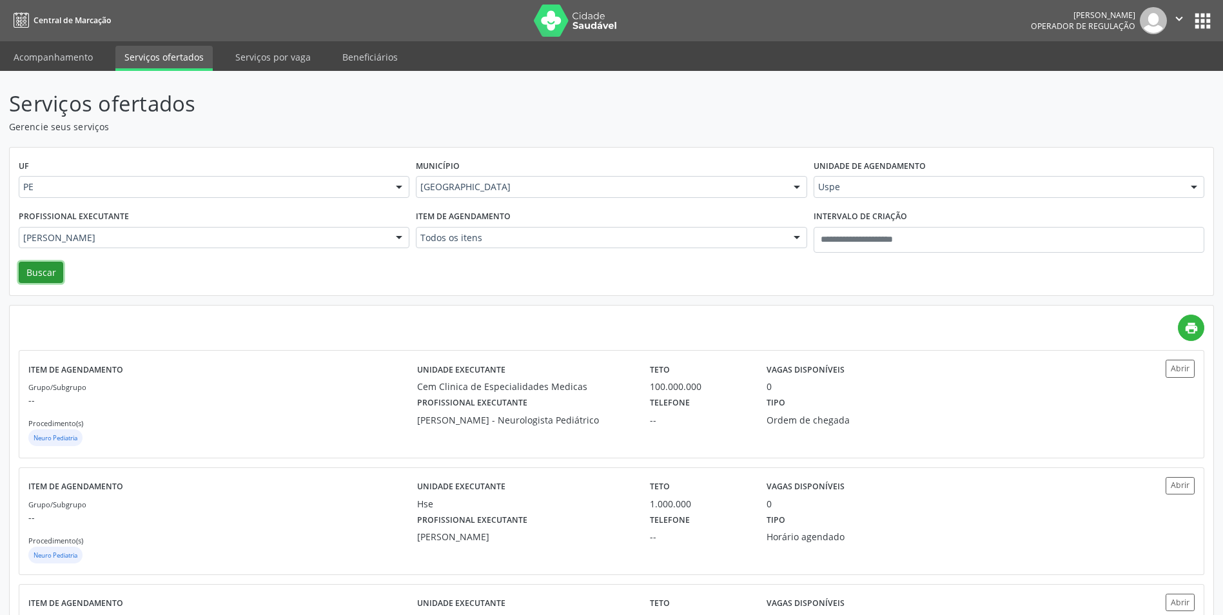
click at [52, 266] on button "Buscar" at bounding box center [41, 273] width 44 height 22
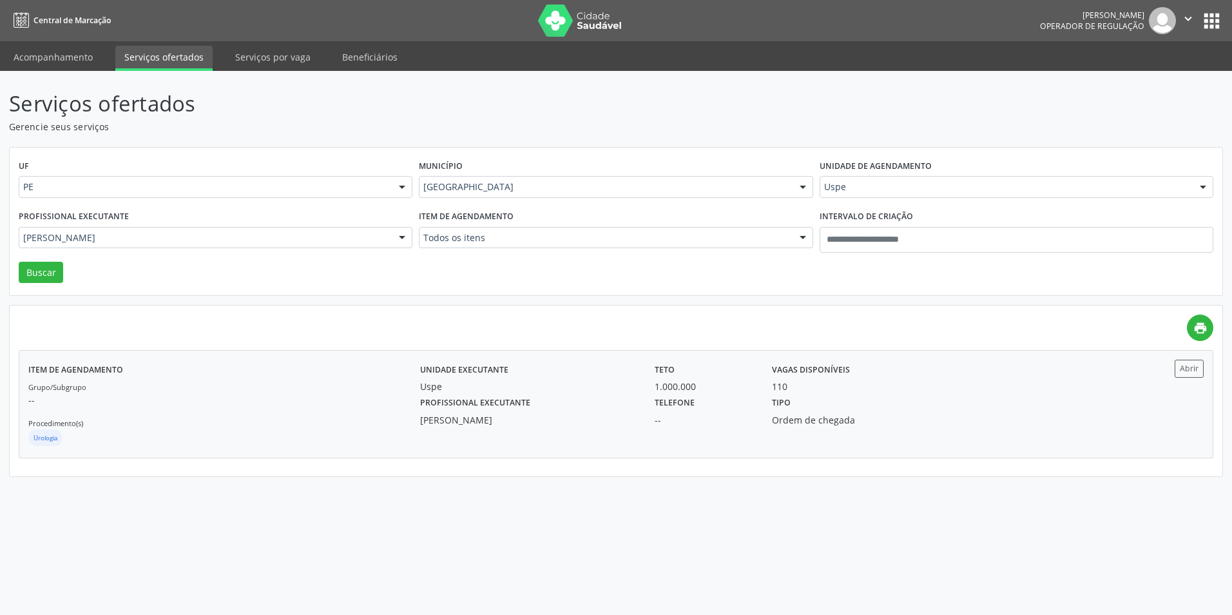
click at [635, 425] on div "[PERSON_NAME]" at bounding box center [528, 420] width 217 height 14
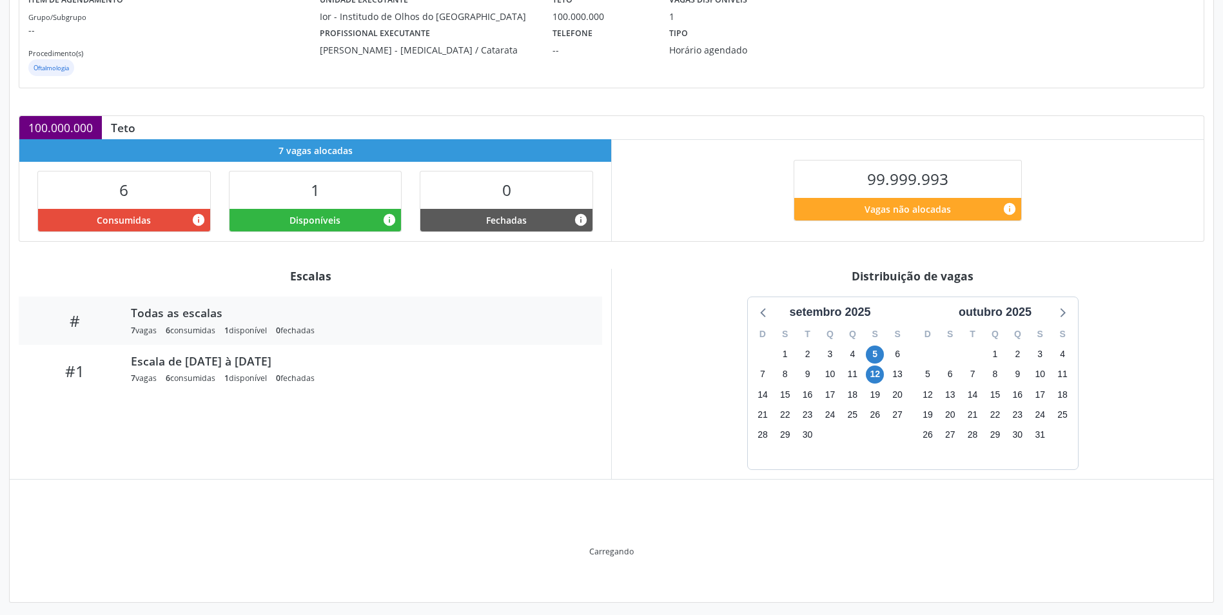
scroll to position [115, 0]
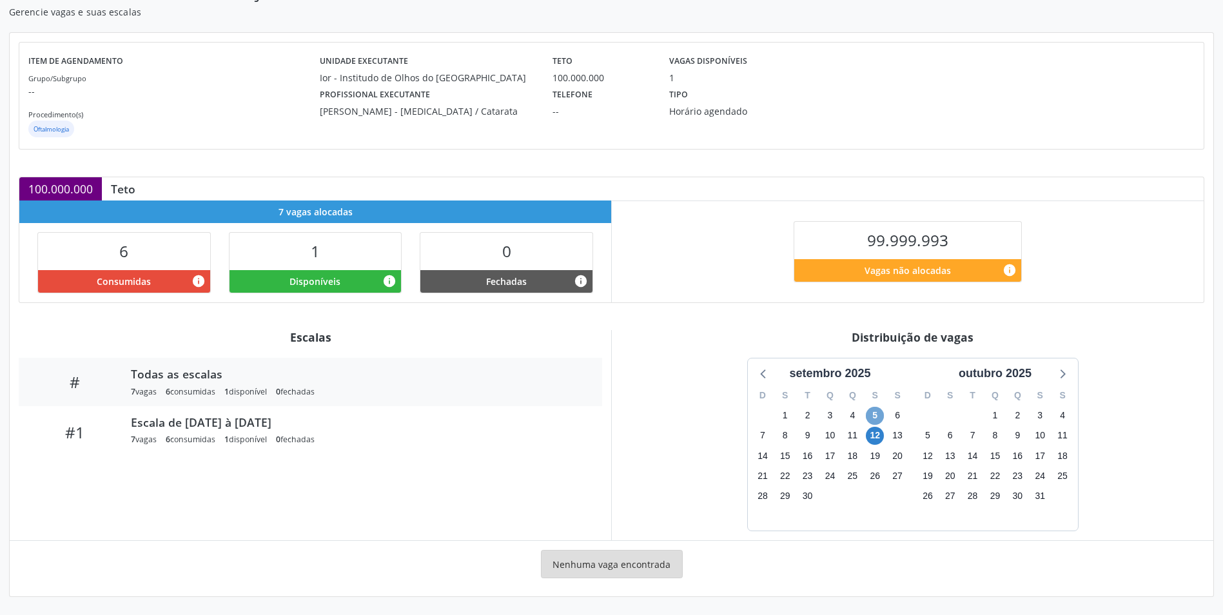
click at [877, 414] on span "5" at bounding box center [875, 416] width 18 height 18
click at [871, 437] on span "12" at bounding box center [875, 436] width 18 height 18
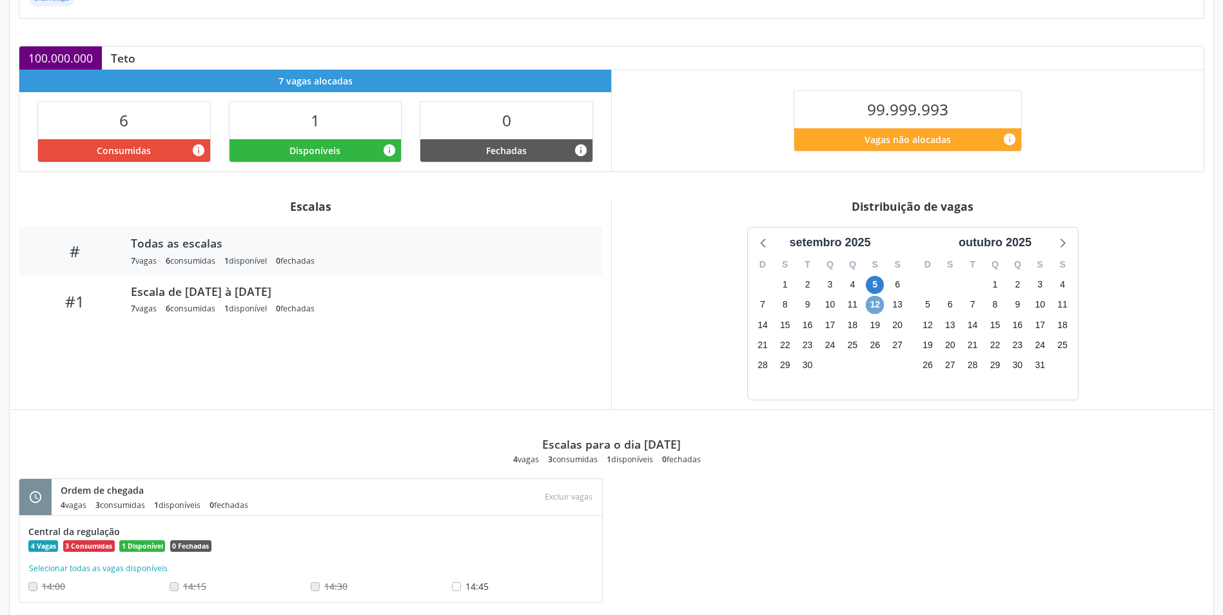
scroll to position [275, 0]
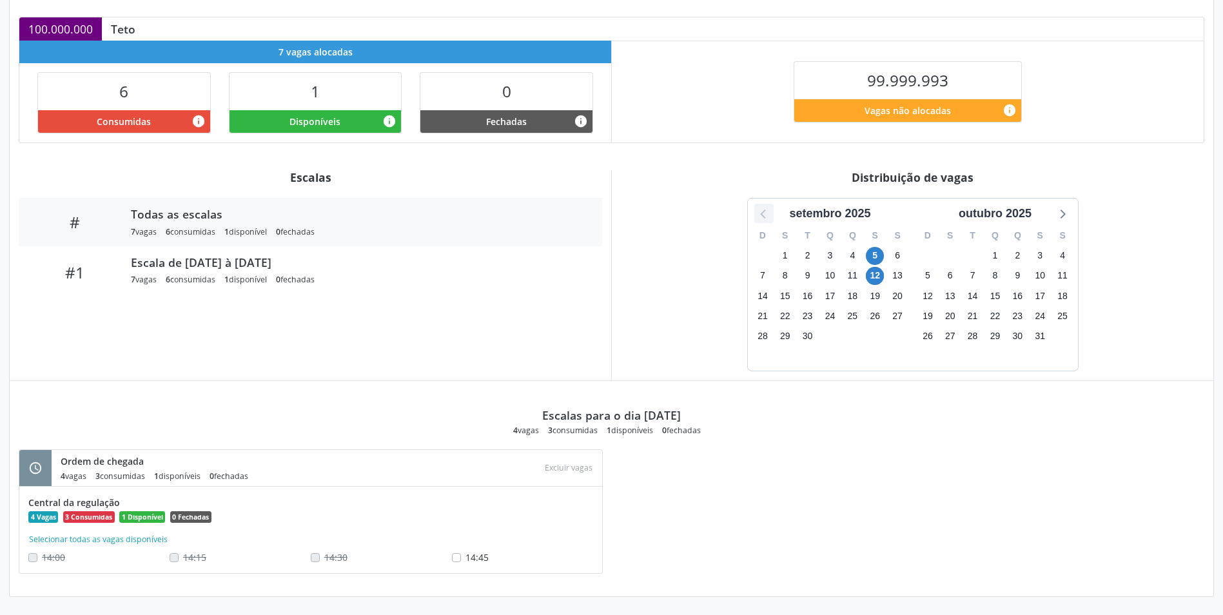
click at [766, 210] on icon at bounding box center [763, 213] width 17 height 17
click at [1056, 217] on icon at bounding box center [1061, 213] width 17 height 17
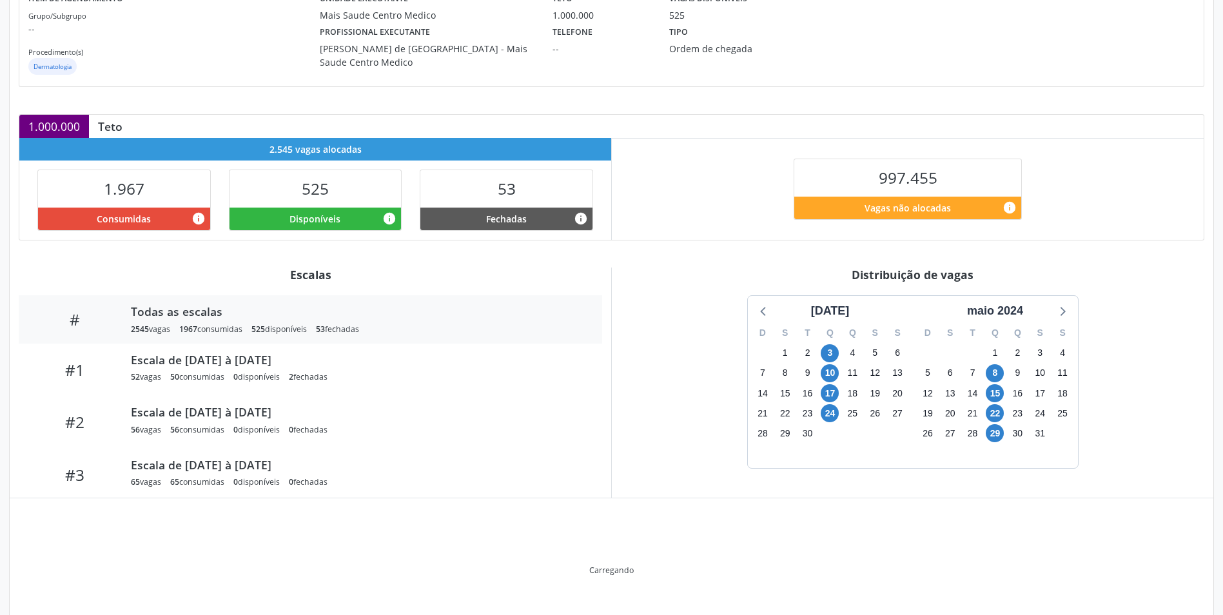
scroll to position [202, 0]
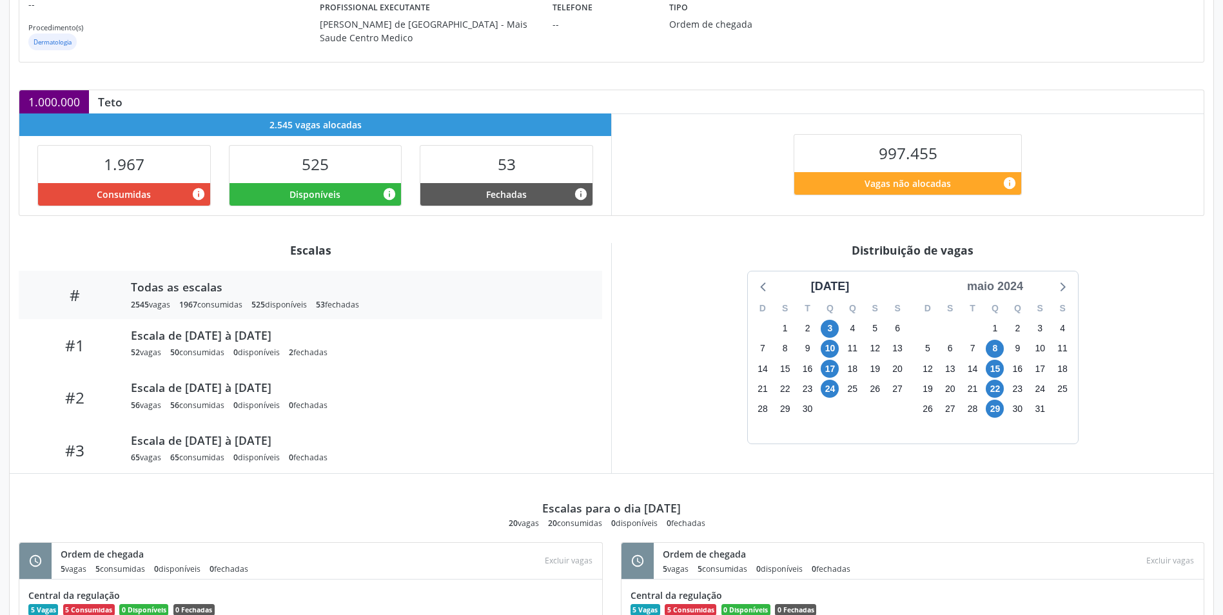
click at [1009, 295] on div "maio 2024" at bounding box center [995, 286] width 66 height 17
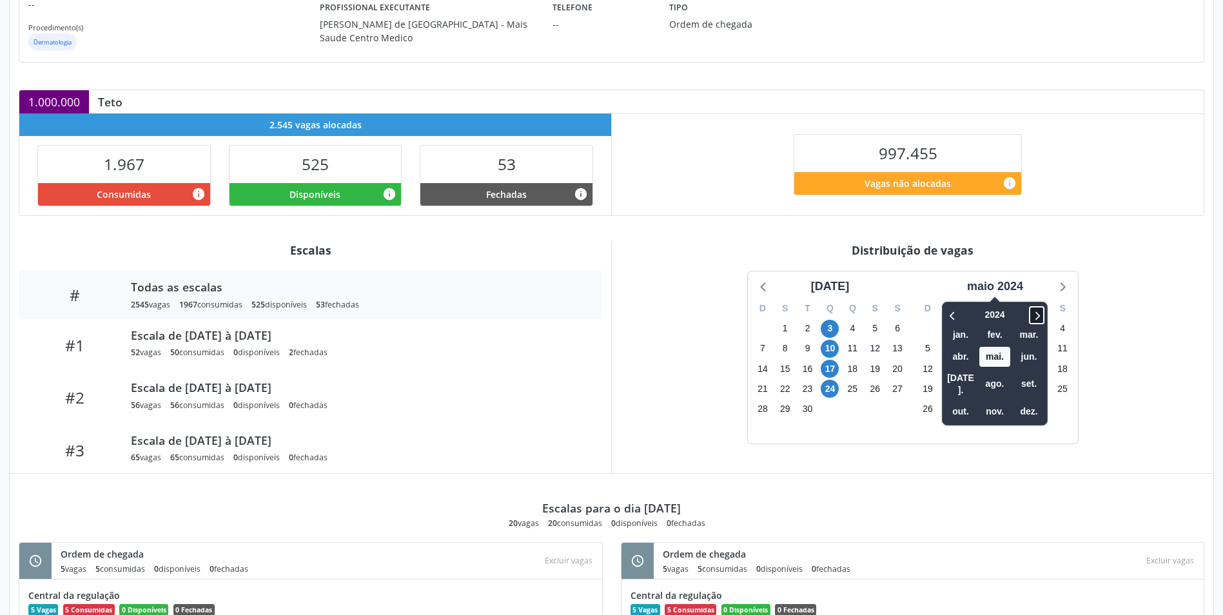
click at [1035, 316] on icon at bounding box center [1036, 314] width 13 height 15
click at [1001, 377] on span "ago." at bounding box center [994, 384] width 31 height 20
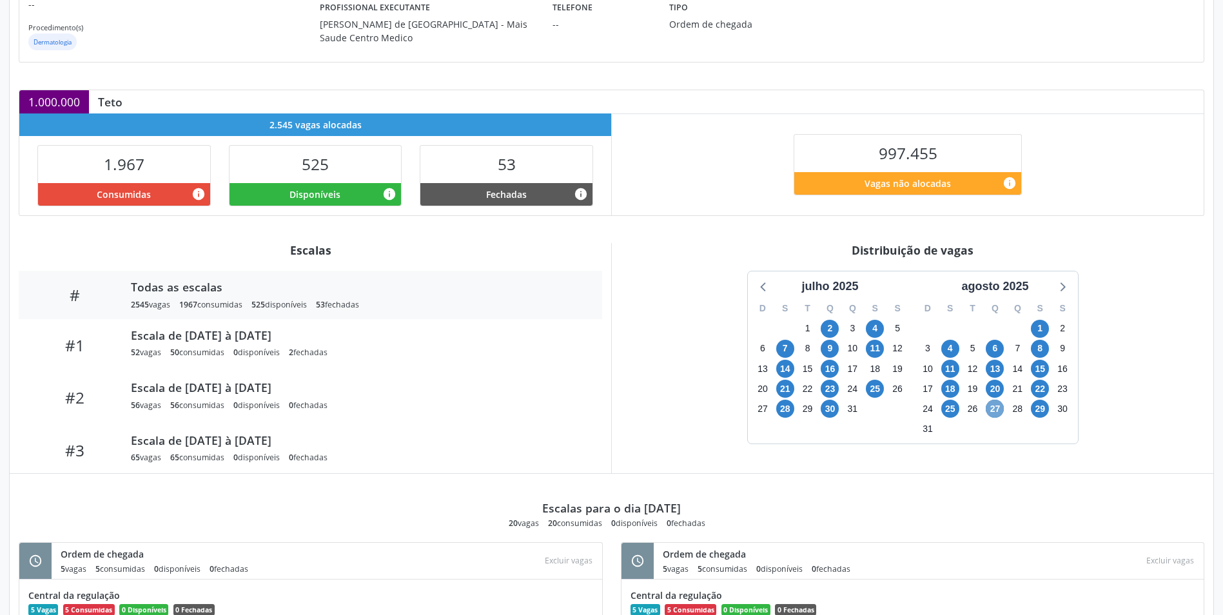
click at [991, 409] on span "27" at bounding box center [994, 409] width 18 height 18
click at [1040, 413] on span "29" at bounding box center [1039, 409] width 18 height 18
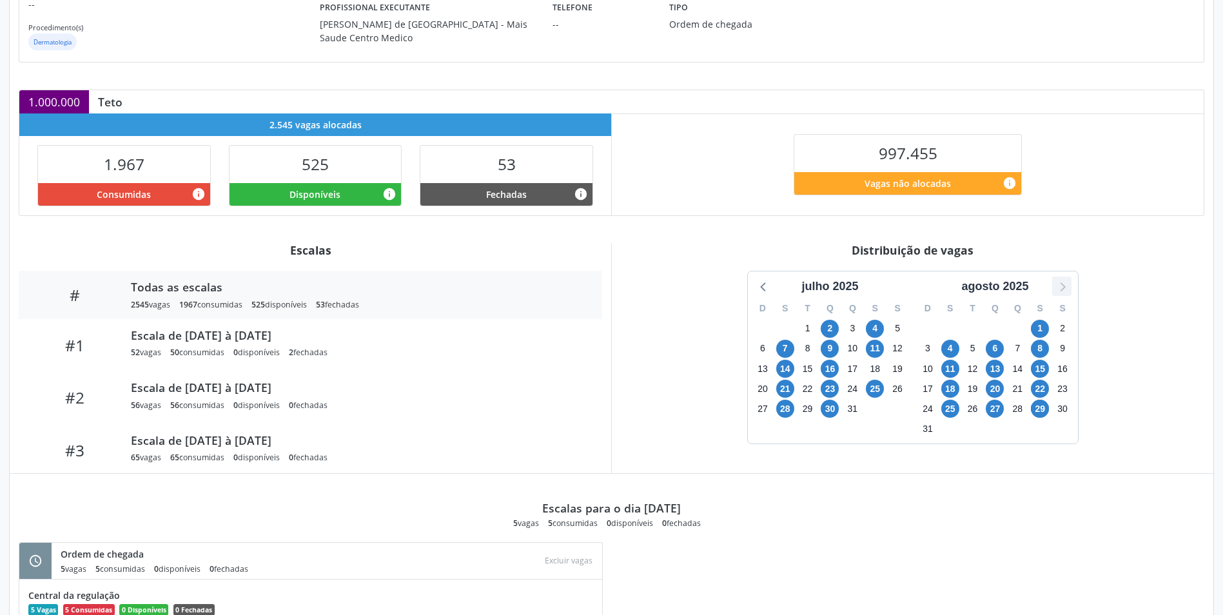
click at [1059, 286] on icon at bounding box center [1061, 286] width 17 height 17
click at [788, 329] on span "1" at bounding box center [785, 329] width 18 height 18
click at [876, 369] on span "19" at bounding box center [875, 369] width 18 height 18
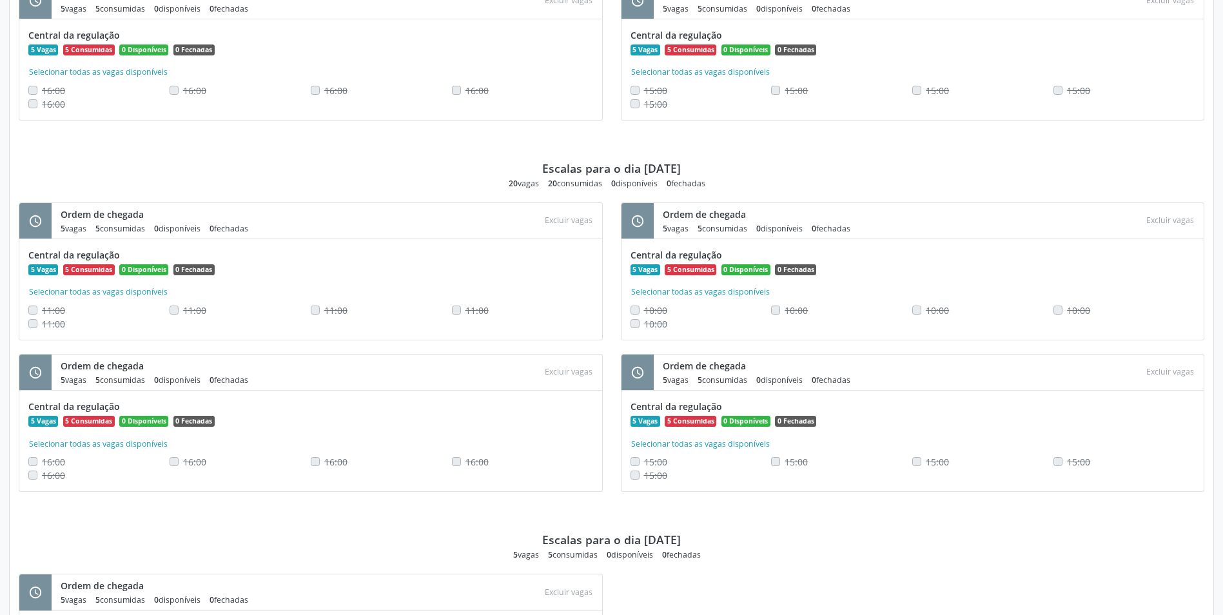
scroll to position [2976, 0]
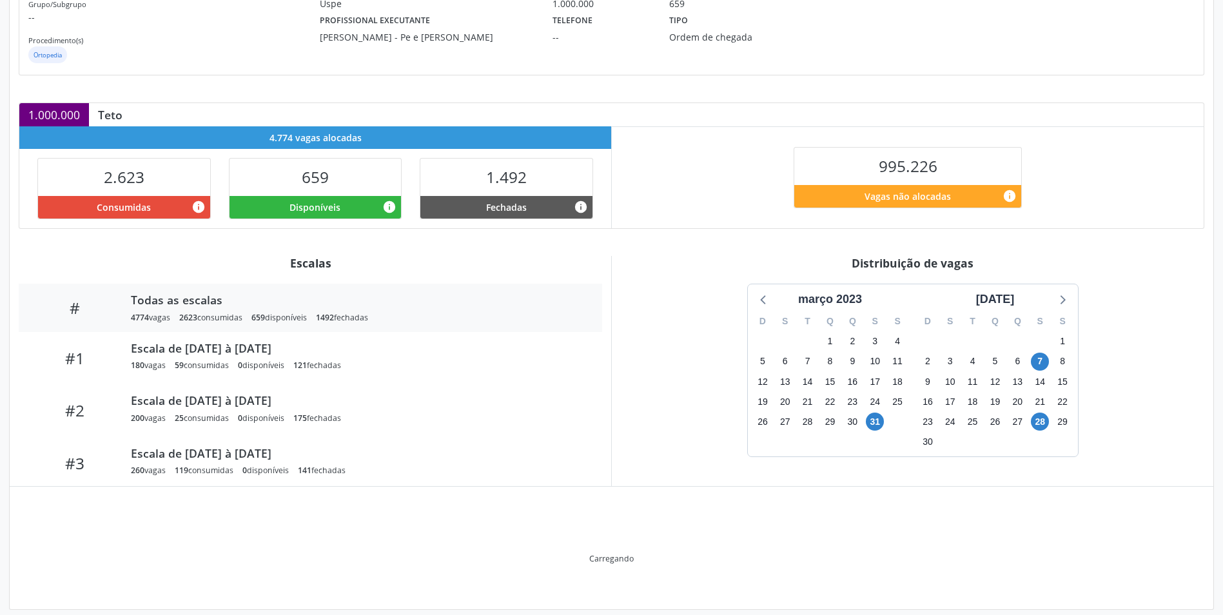
scroll to position [202, 0]
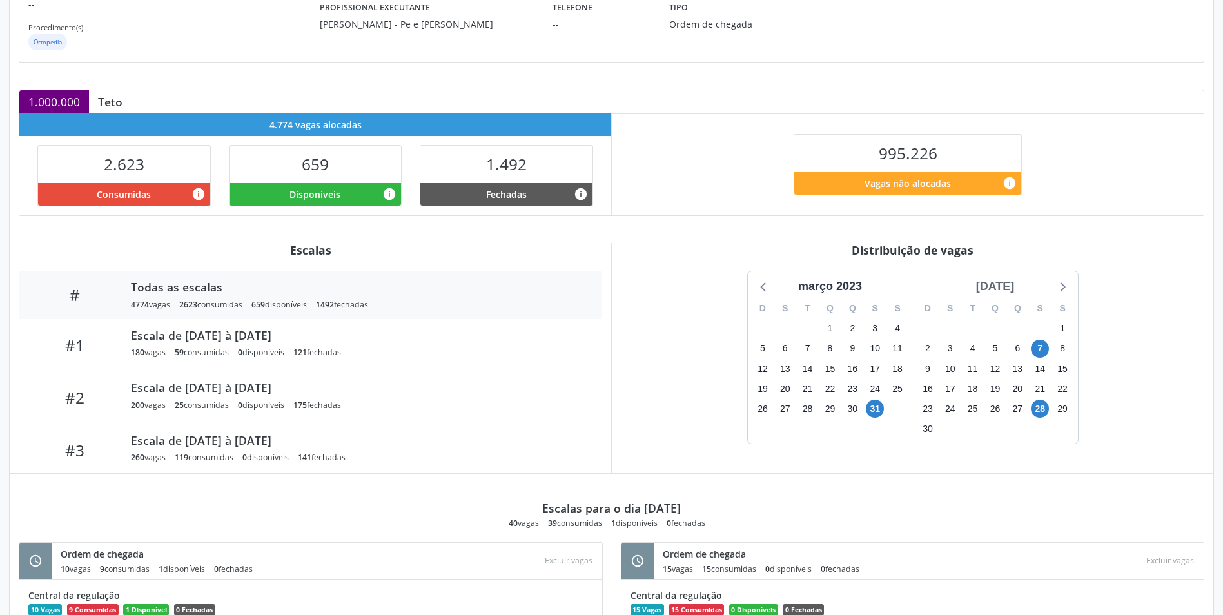
click at [985, 284] on div "abril 2023" at bounding box center [995, 286] width 49 height 17
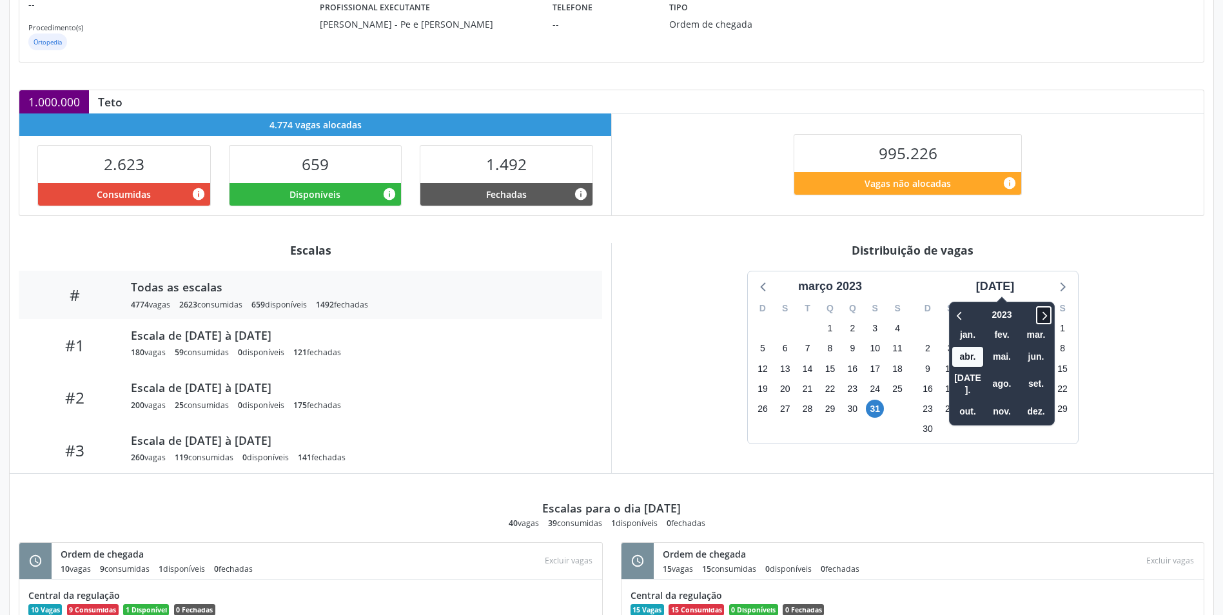
click at [1037, 308] on icon at bounding box center [1043, 314] width 13 height 15
click at [1037, 309] on icon at bounding box center [1043, 314] width 13 height 15
click at [989, 377] on span "ago." at bounding box center [1001, 384] width 31 height 20
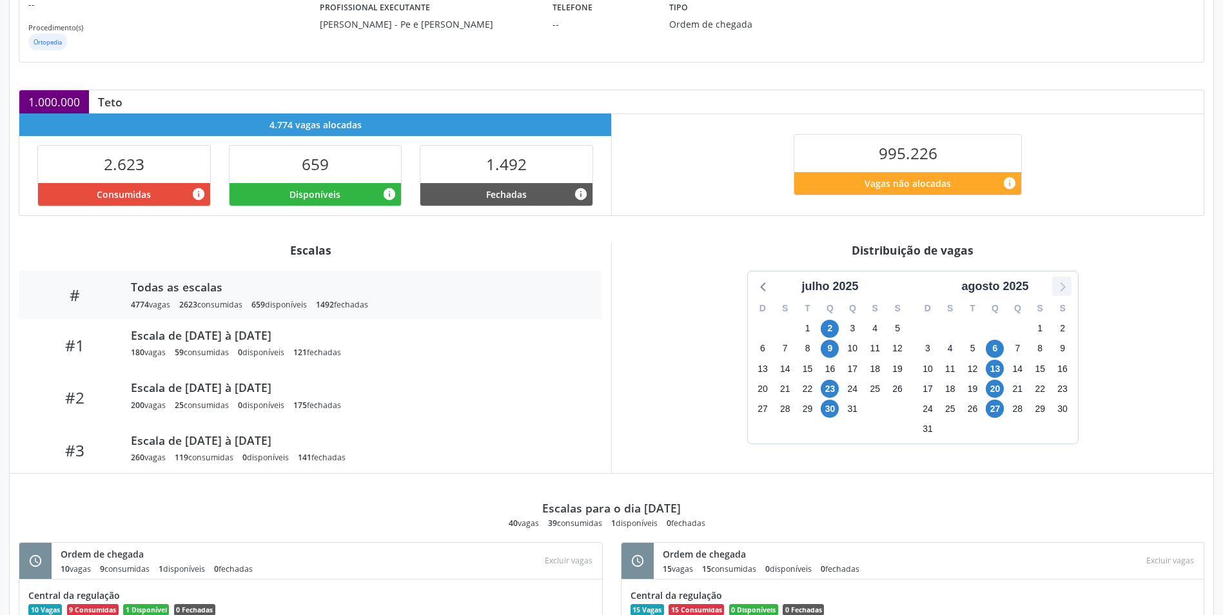
click at [1057, 291] on icon at bounding box center [1061, 286] width 17 height 17
click at [828, 349] on span "10" at bounding box center [829, 349] width 18 height 18
click at [829, 318] on div "3" at bounding box center [829, 328] width 18 height 20
click at [831, 333] on span "3" at bounding box center [829, 329] width 18 height 18
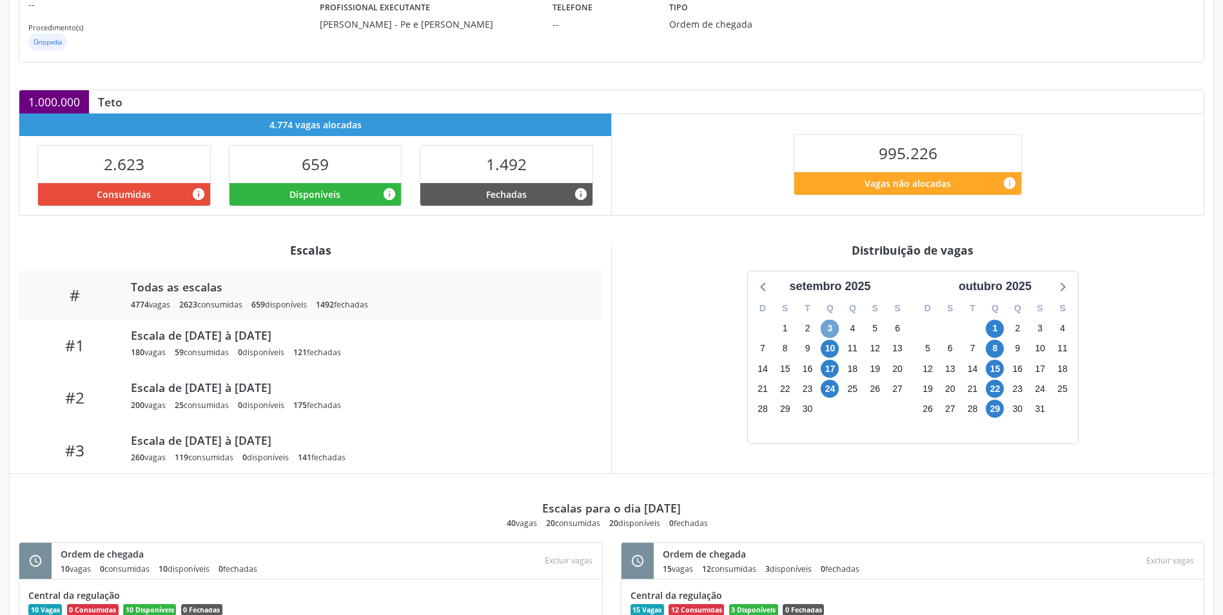
click at [831, 333] on span "3" at bounding box center [829, 329] width 18 height 18
click at [831, 347] on span "10" at bounding box center [829, 349] width 18 height 18
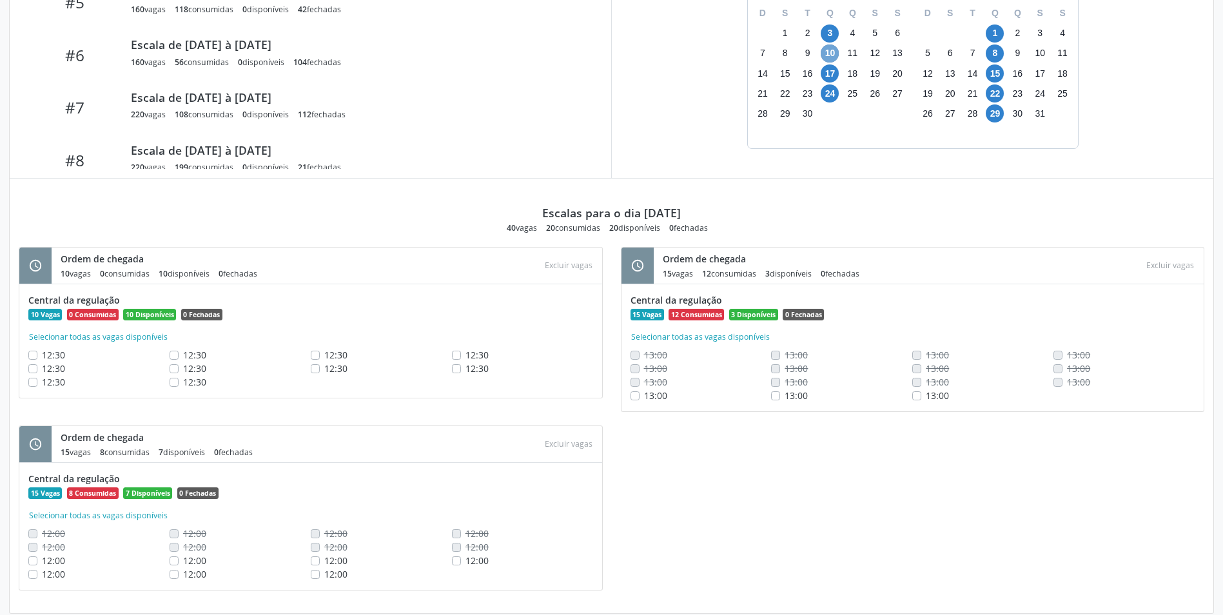
scroll to position [514, 0]
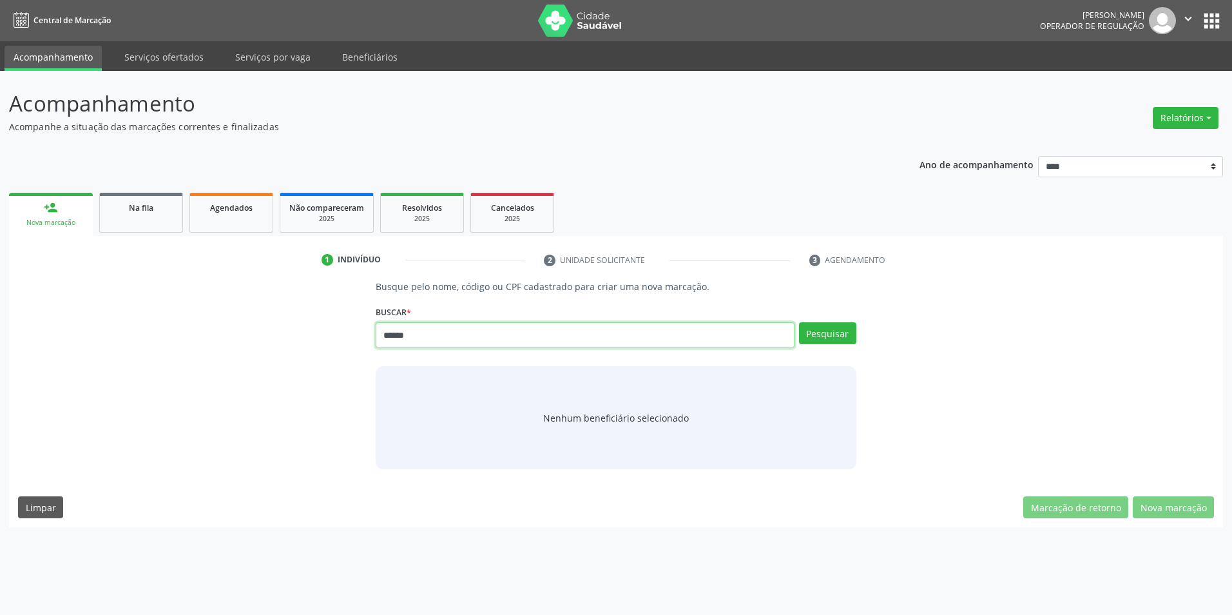
type input "******"
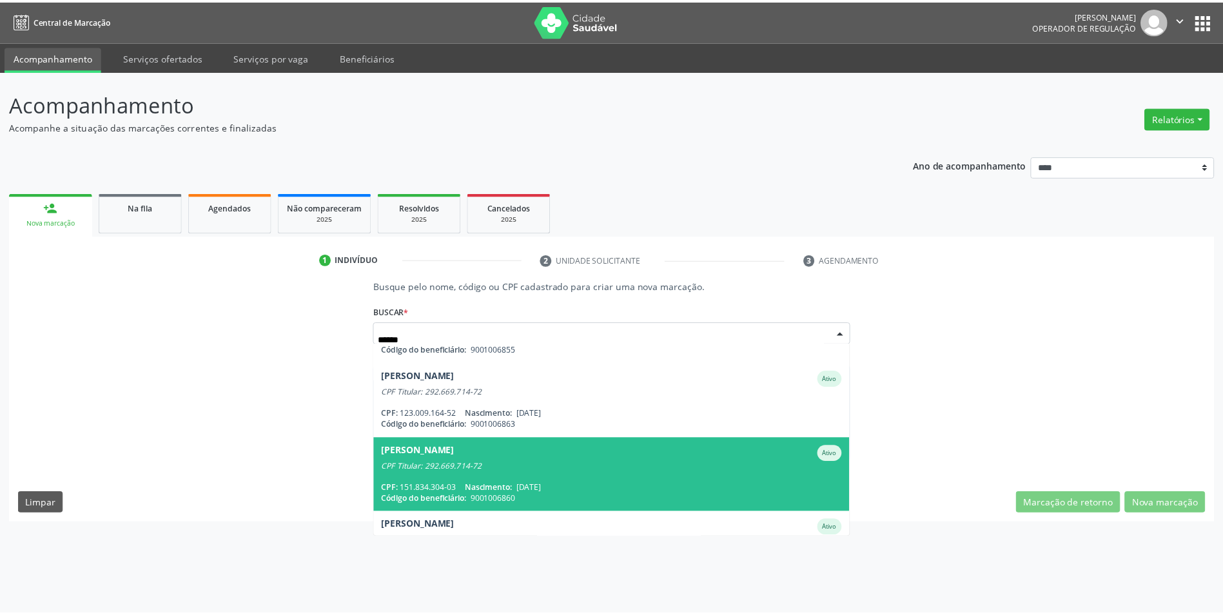
scroll to position [64, 0]
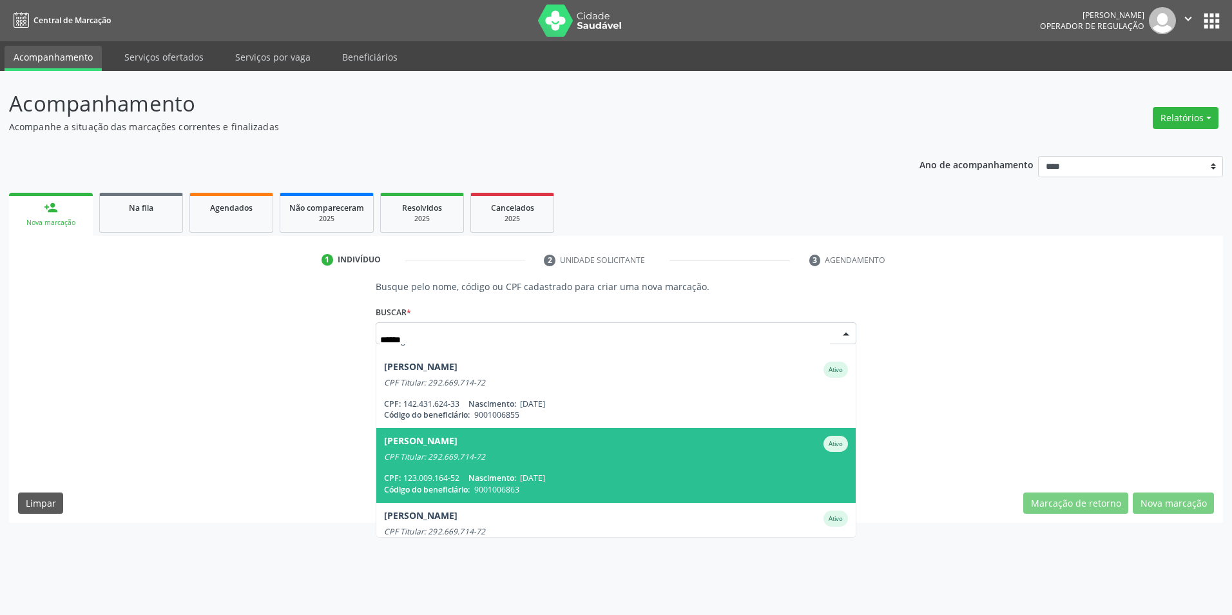
click at [626, 458] on div "CPF Titular: 292.669.714-72" at bounding box center [615, 457] width 463 height 10
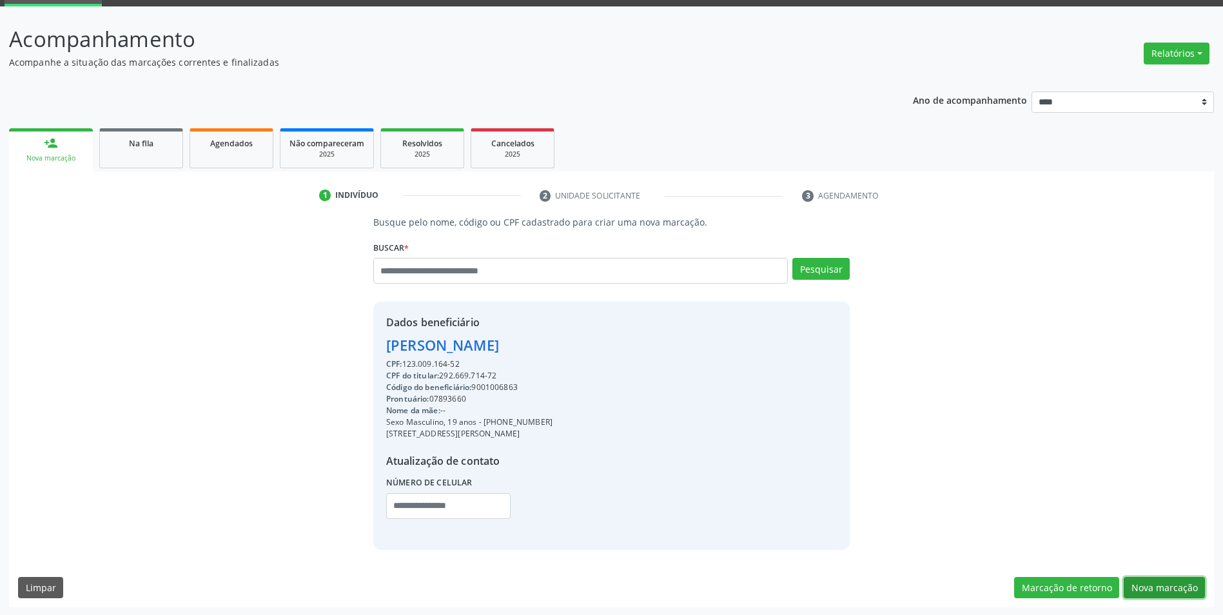
click at [1154, 589] on button "Nova marcação" at bounding box center [1163, 588] width 81 height 22
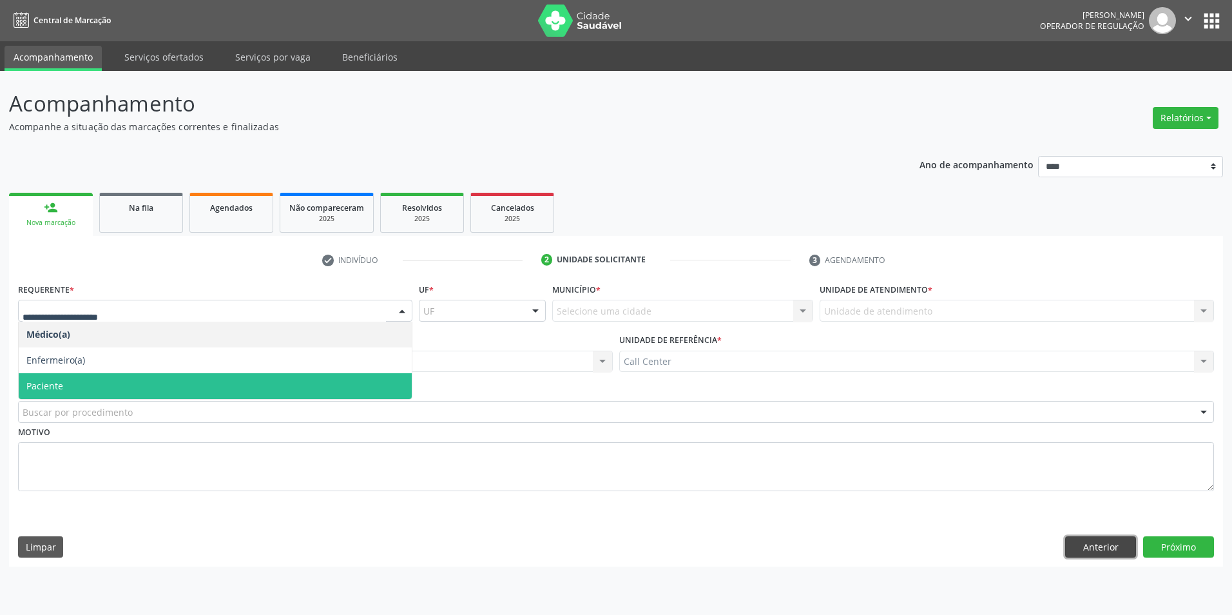
click at [1081, 538] on button "Anterior" at bounding box center [1100, 547] width 71 height 22
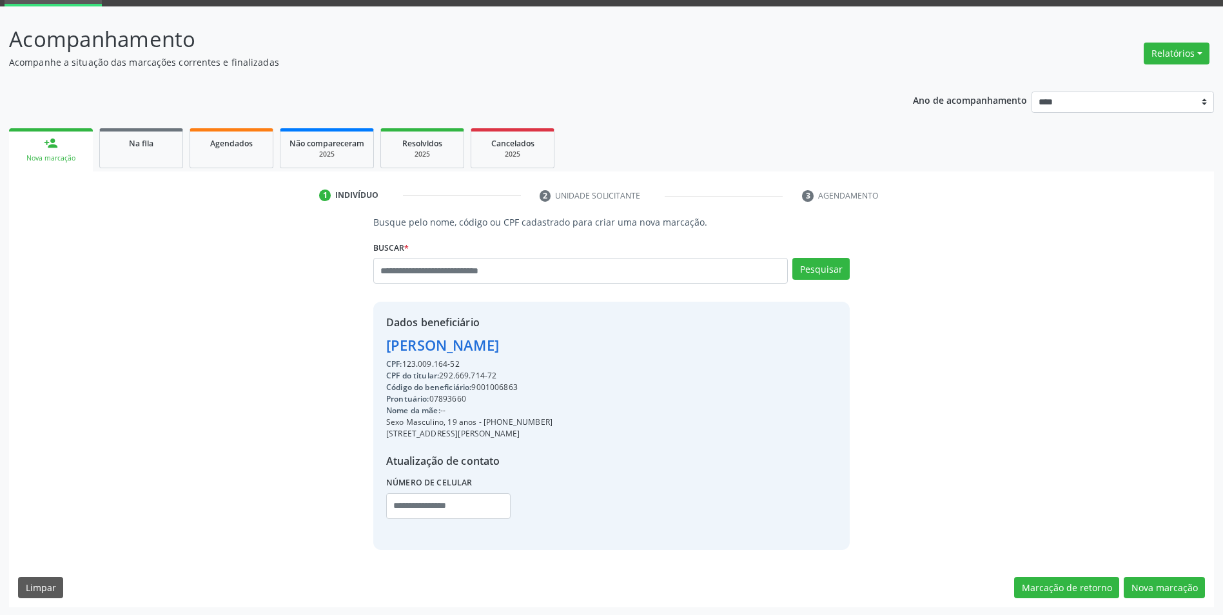
scroll to position [66, 0]
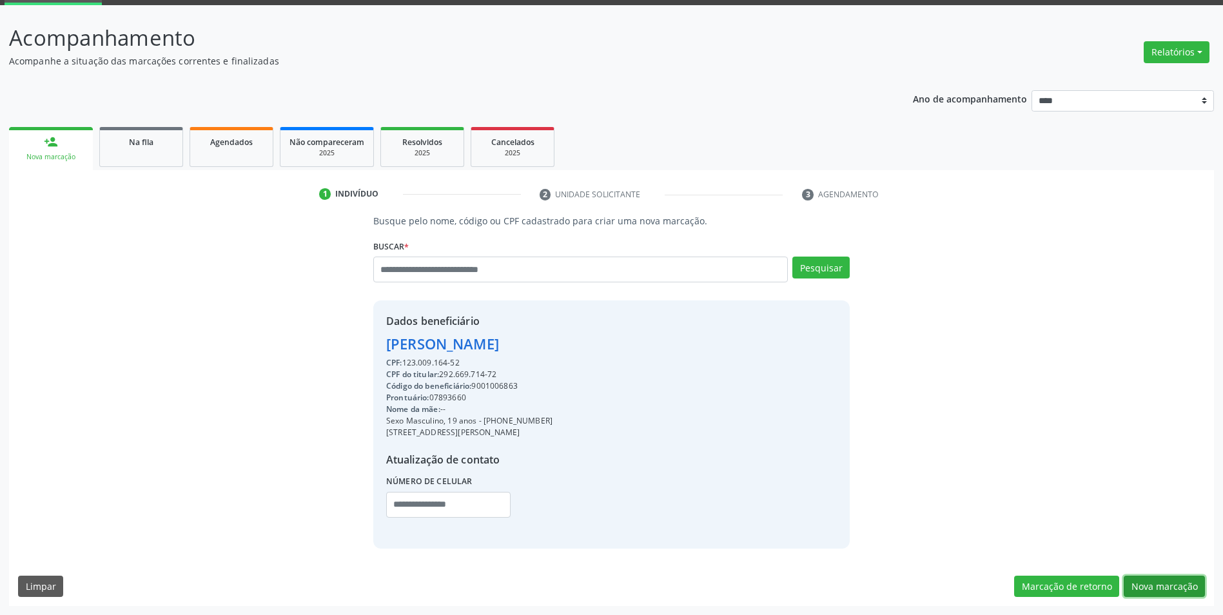
click at [1159, 590] on button "Nova marcação" at bounding box center [1163, 587] width 81 height 22
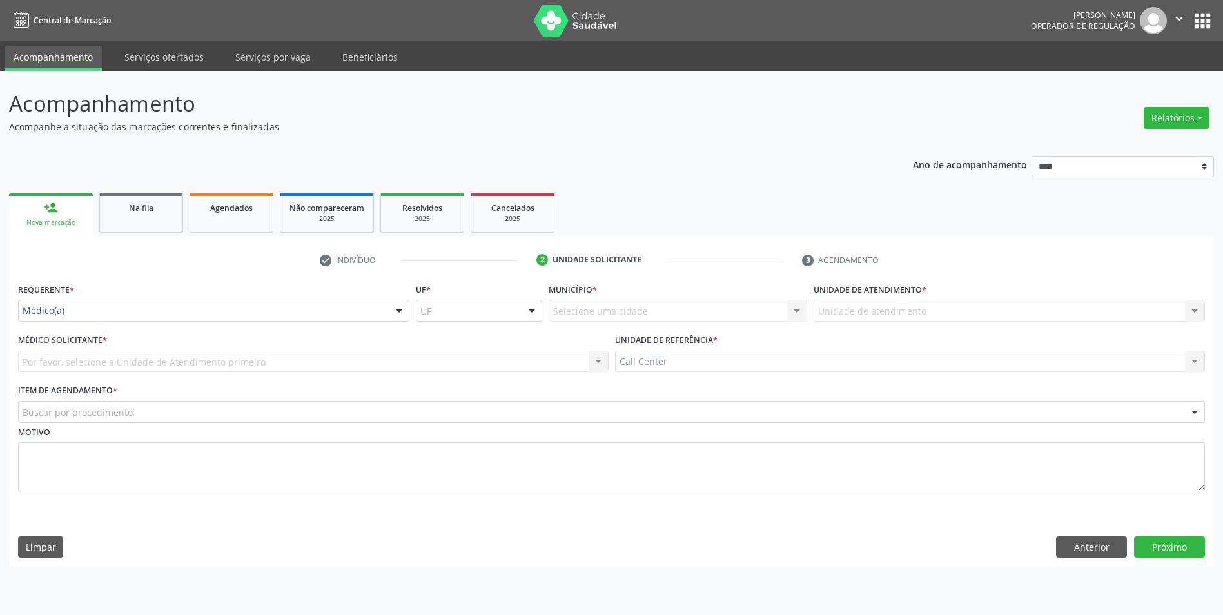
scroll to position [0, 0]
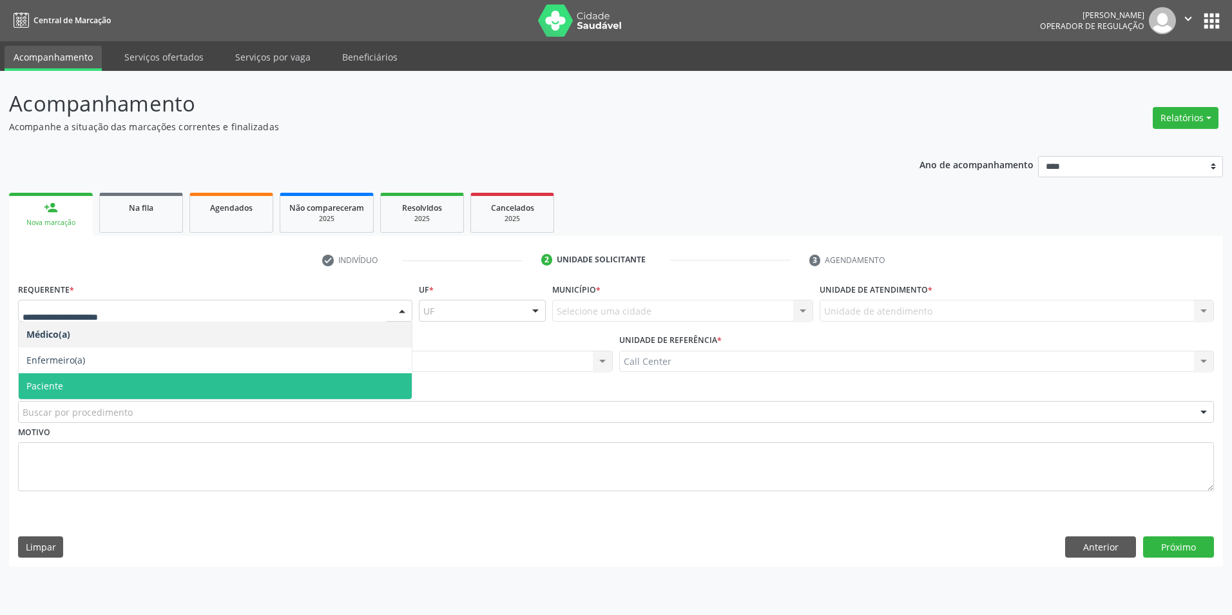
drag, startPoint x: 94, startPoint y: 371, endPoint x: 105, endPoint y: 385, distance: 17.9
click at [105, 385] on ul "Médico(a) Enfermeiro(a) Paciente Nenhum resultado encontrado para: " " Não há n…" at bounding box center [215, 360] width 393 height 77
click at [105, 385] on span "Paciente" at bounding box center [215, 386] width 393 height 26
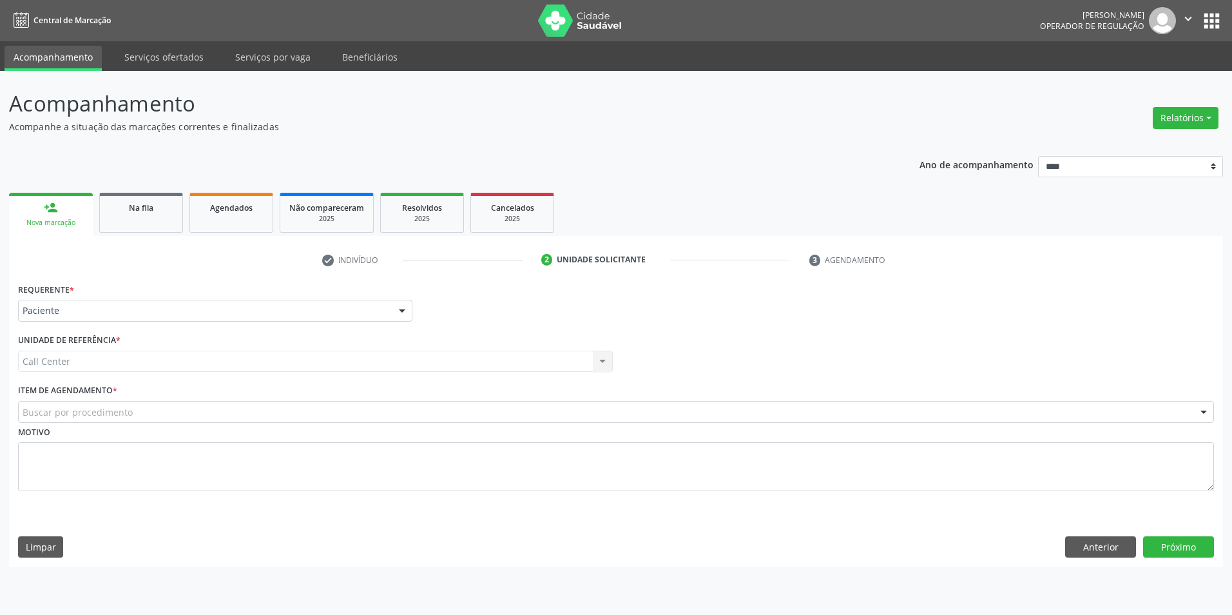
click at [95, 419] on div "Buscar por procedimento" at bounding box center [616, 412] width 1196 height 22
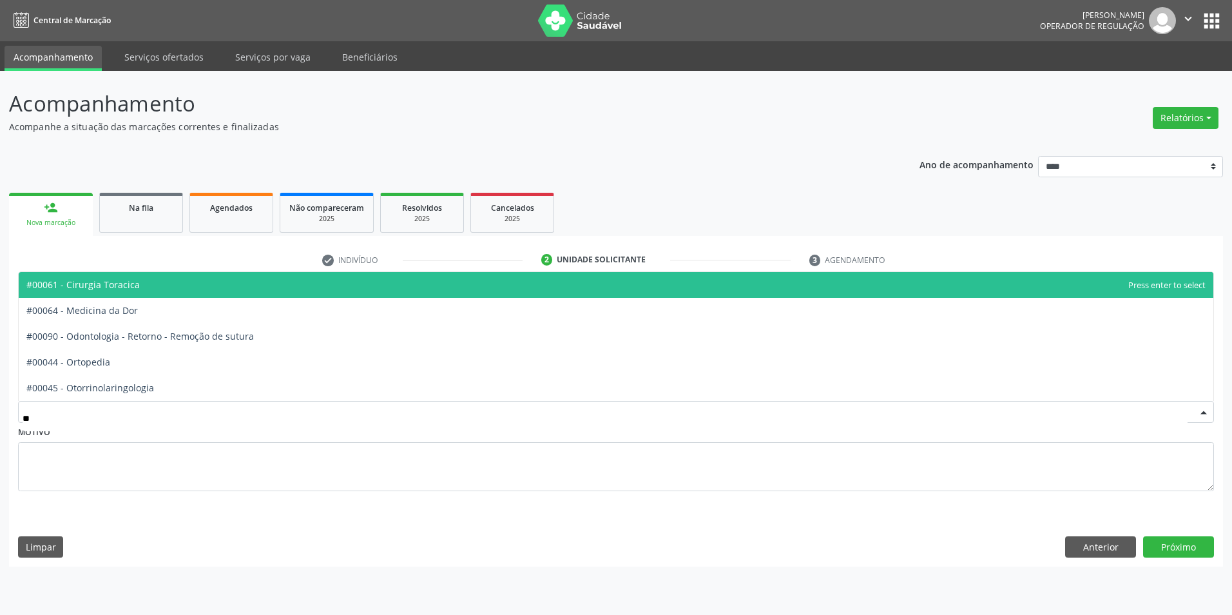
type input "***"
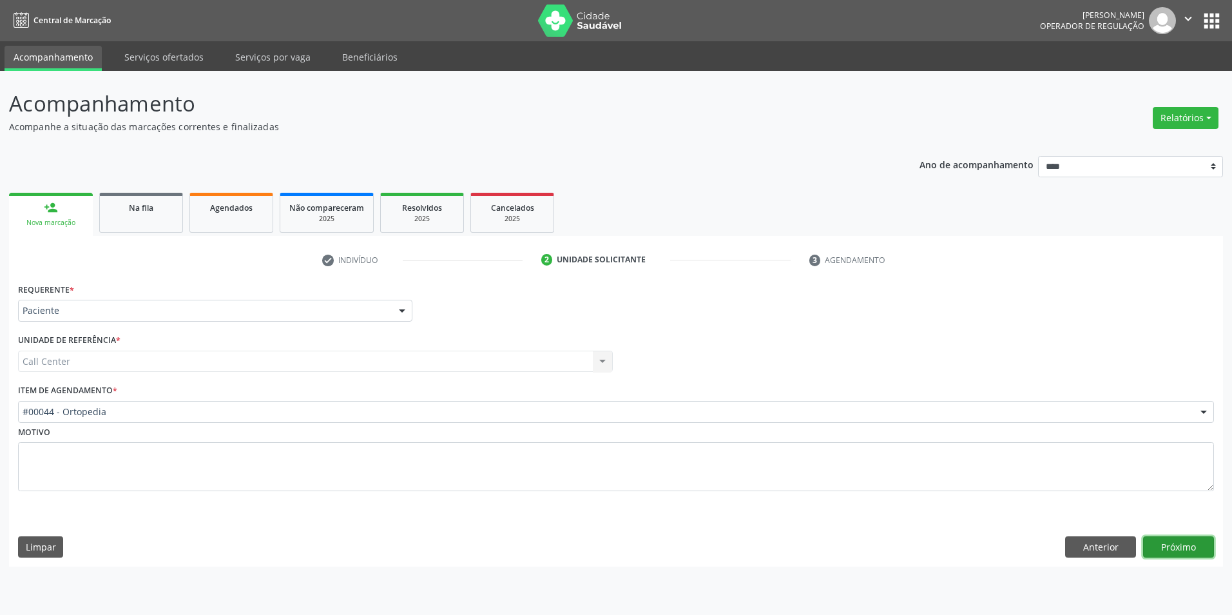
click at [1173, 537] on button "Próximo" at bounding box center [1178, 547] width 71 height 22
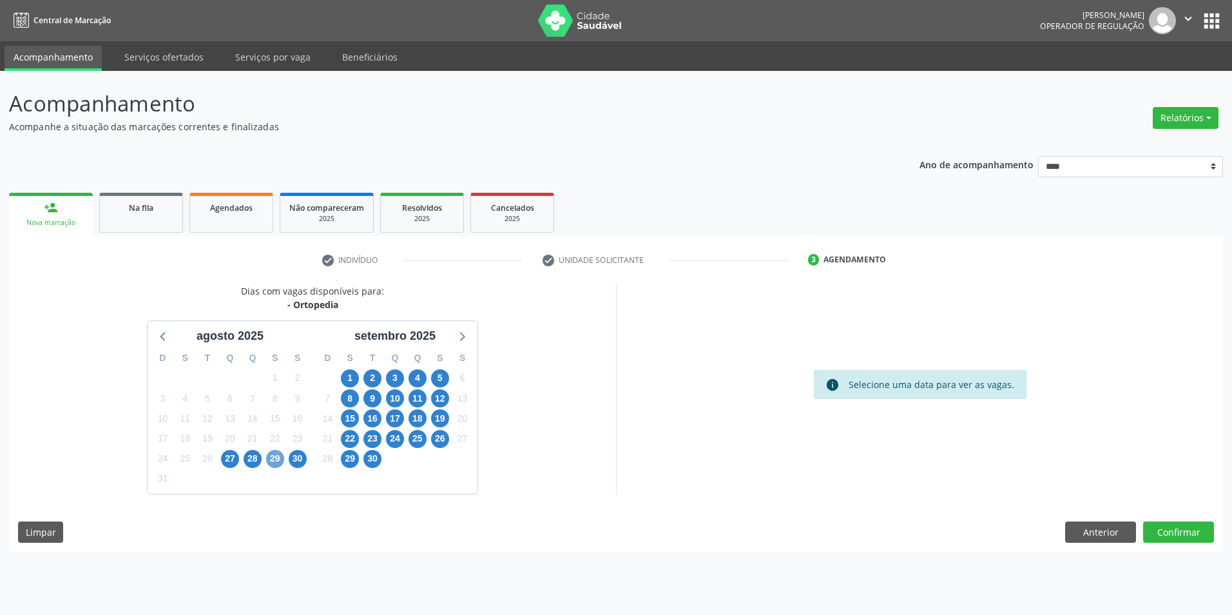
click at [280, 457] on span "29" at bounding box center [275, 459] width 18 height 18
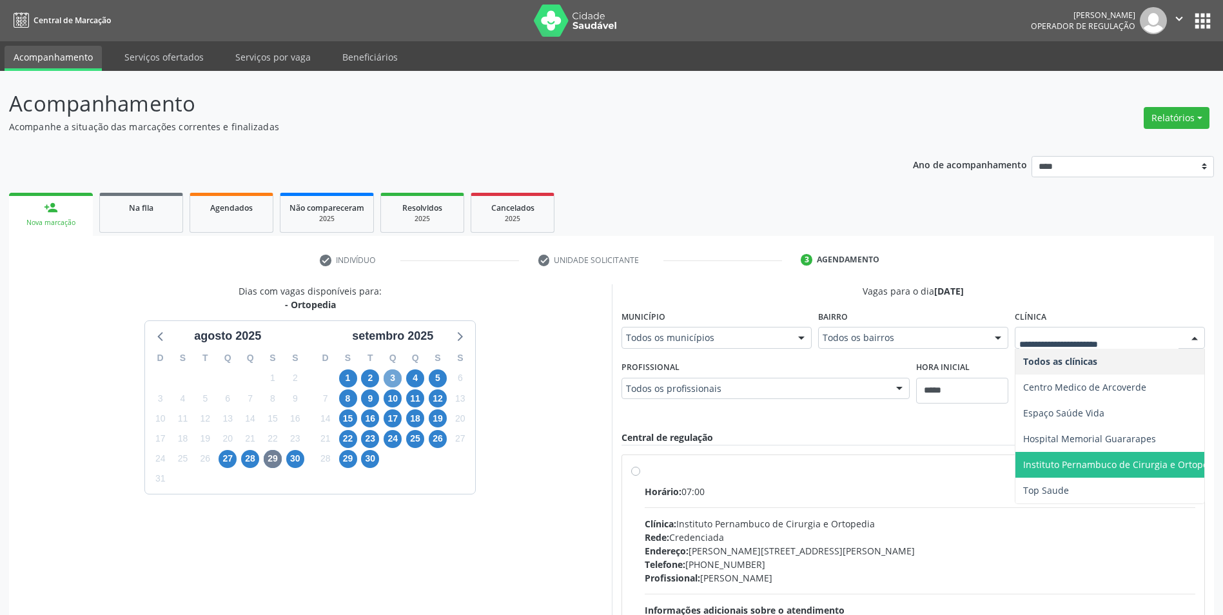
click at [390, 378] on span "3" at bounding box center [392, 378] width 18 height 18
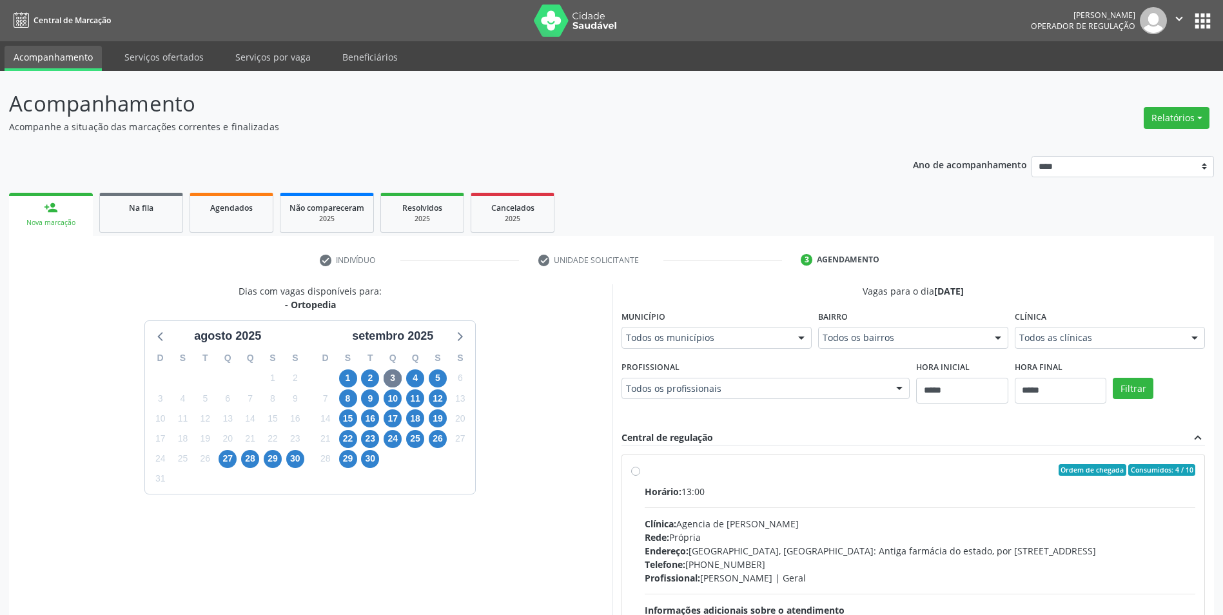
click at [1014, 357] on fieldset "Clínica Todos as clínicas Todos as clínicas Agencia de Caruaru Agencia de Petro…" at bounding box center [1109, 332] width 190 height 50
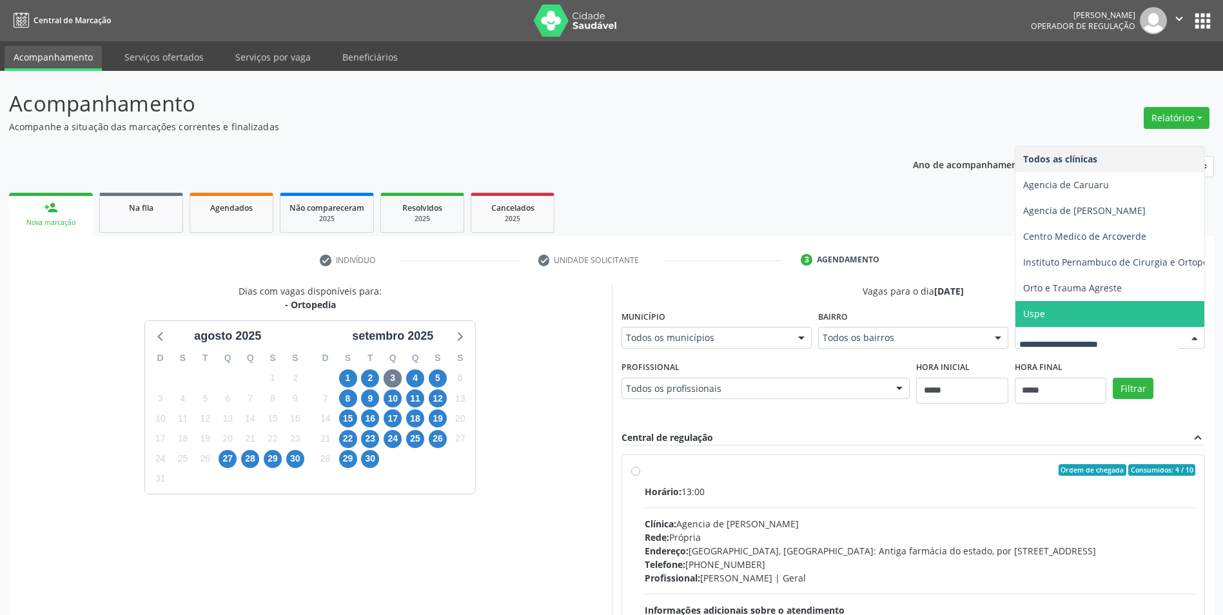
click at [1015, 327] on span "Uspe" at bounding box center [1122, 314] width 214 height 26
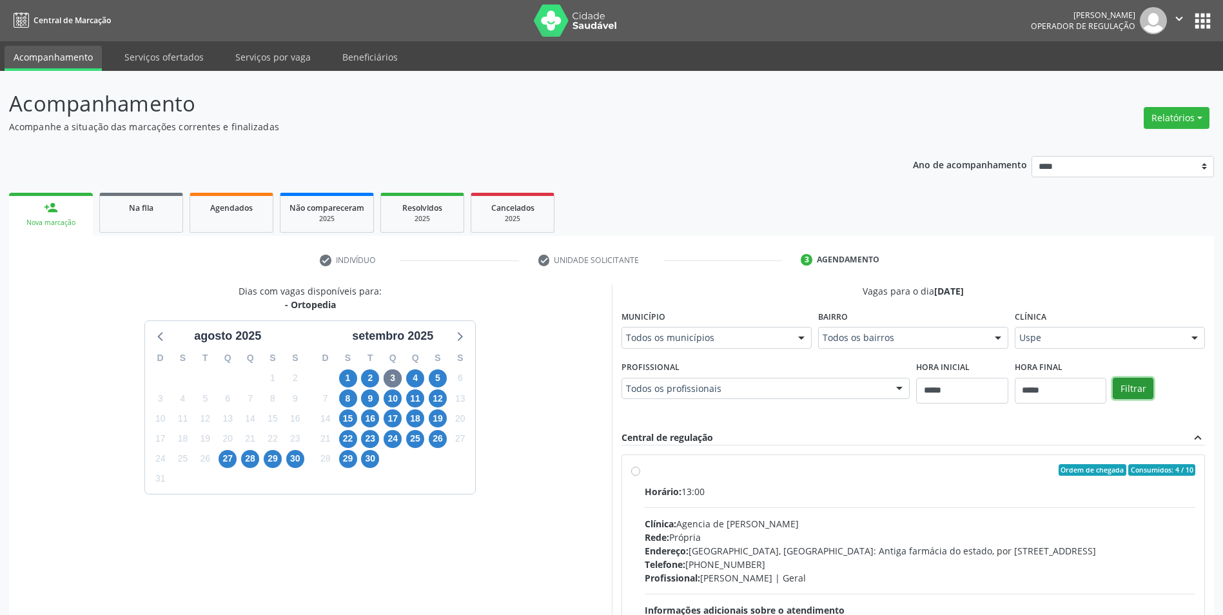
click at [1112, 400] on button "Filtrar" at bounding box center [1132, 389] width 41 height 22
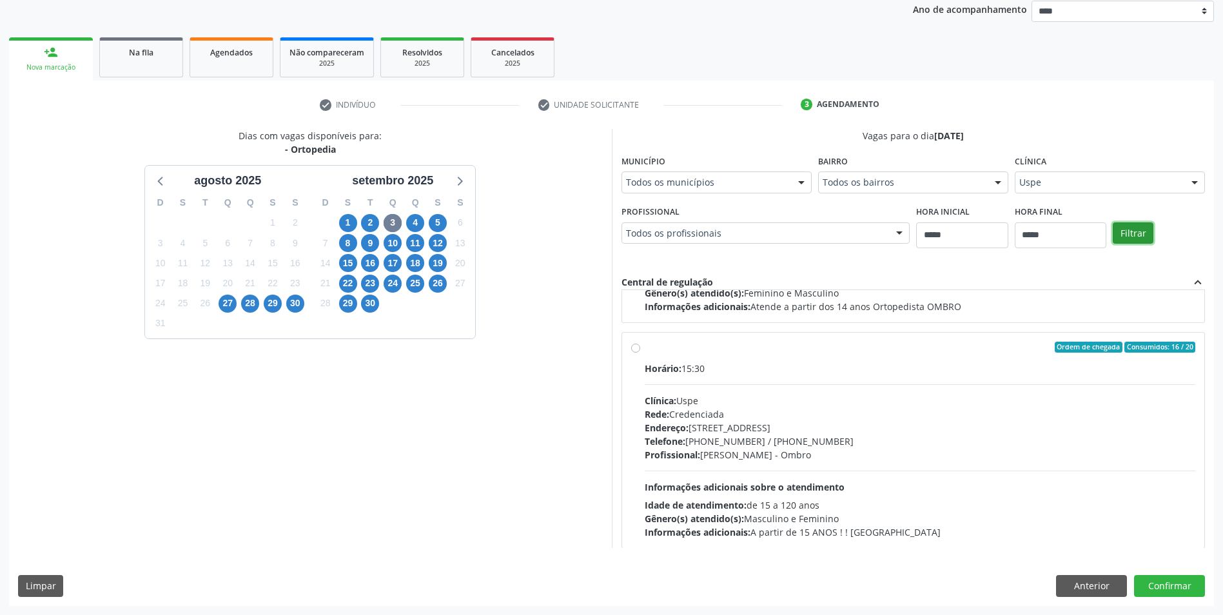
scroll to position [203, 0]
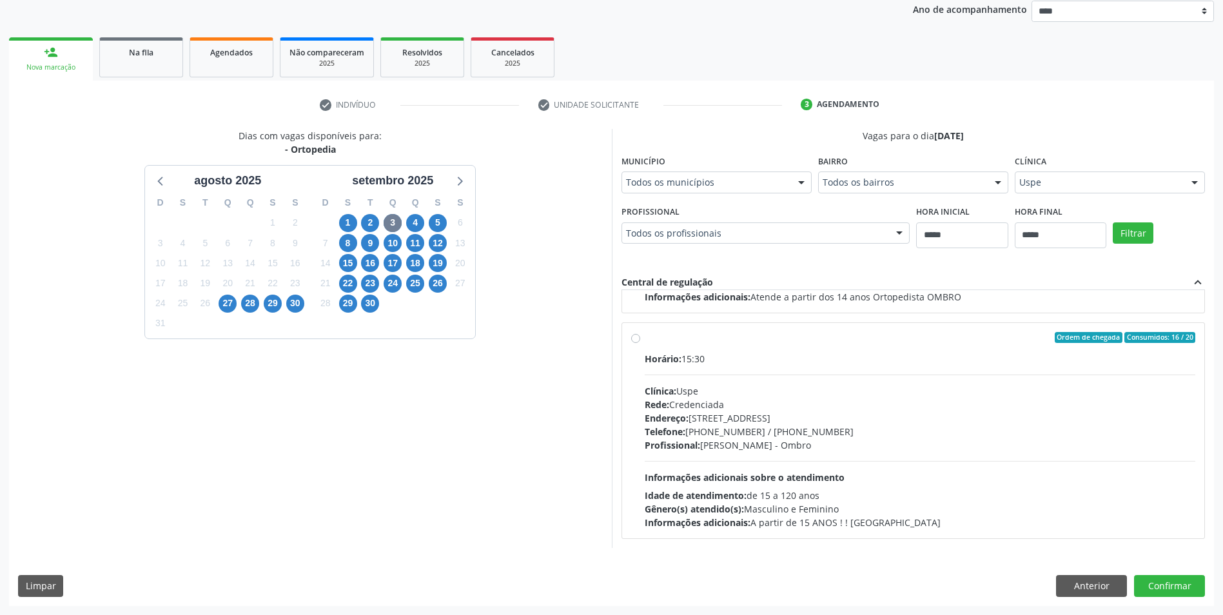
click at [405, 226] on div "4" at bounding box center [415, 223] width 23 height 20
click at [413, 224] on span "4" at bounding box center [415, 223] width 18 height 18
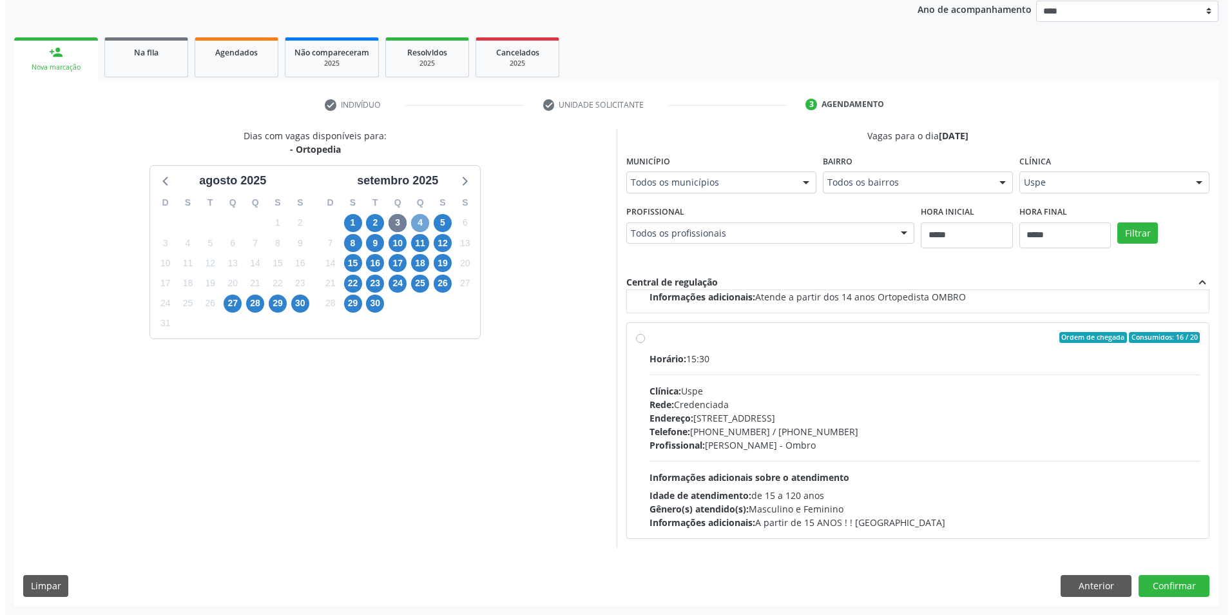
scroll to position [0, 0]
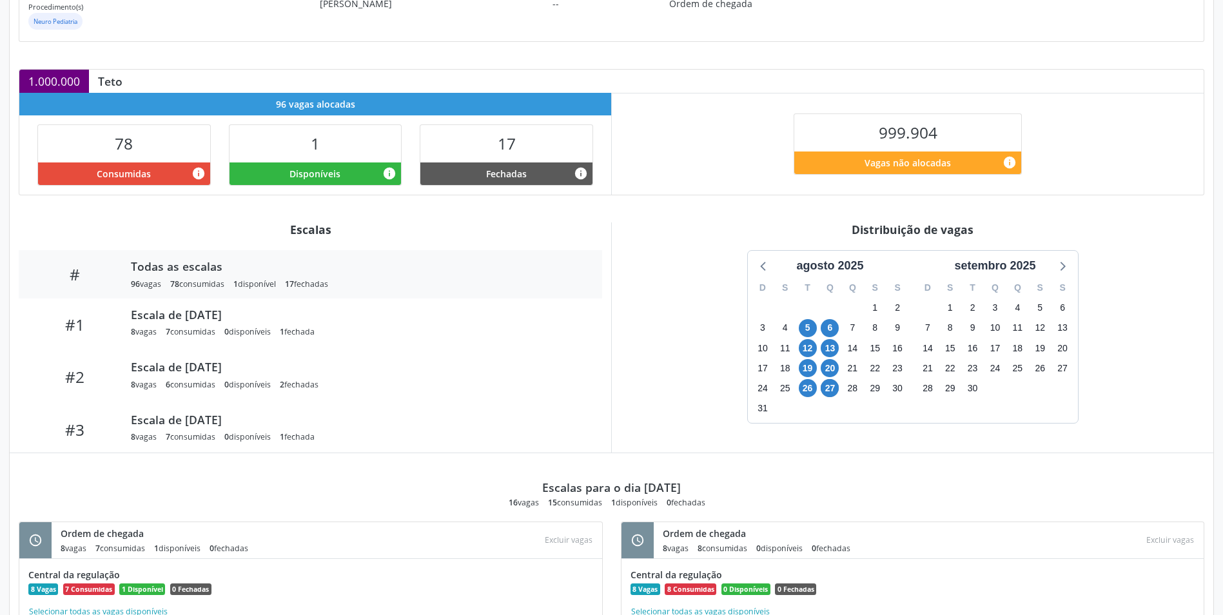
scroll to position [258, 0]
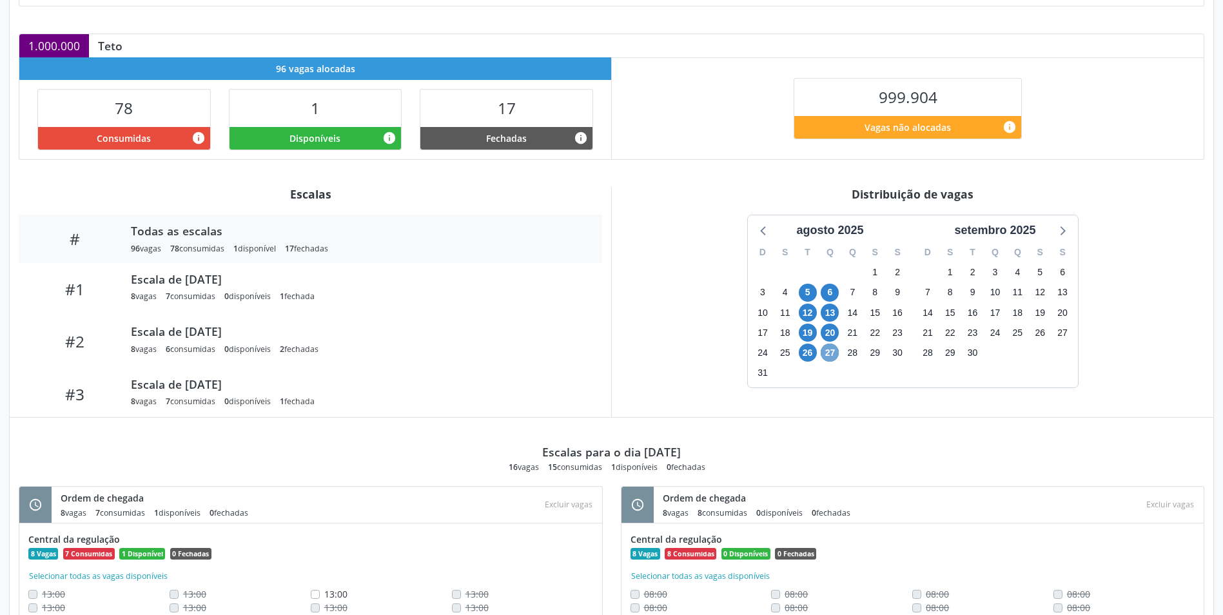
click at [835, 354] on span "27" at bounding box center [829, 352] width 18 height 18
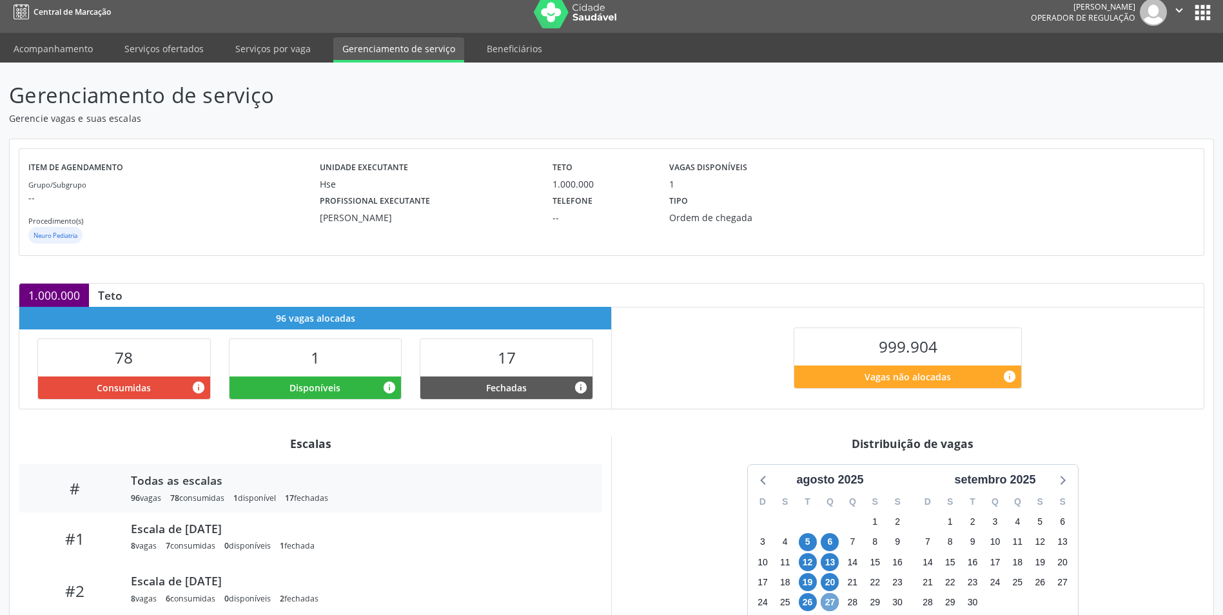
scroll to position [0, 0]
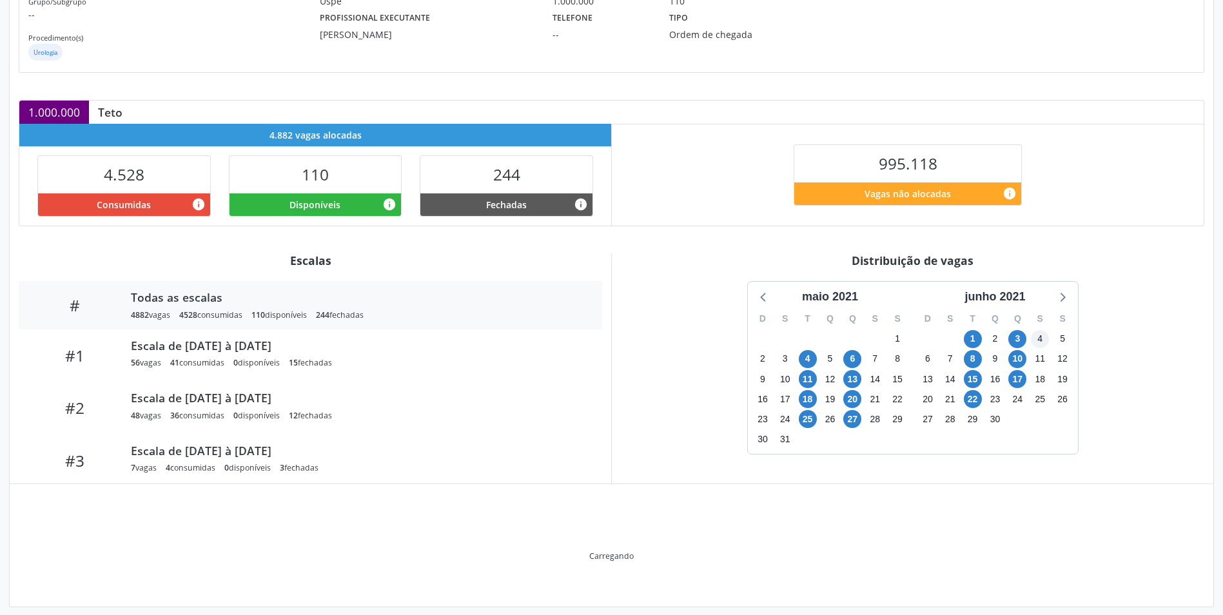
scroll to position [202, 0]
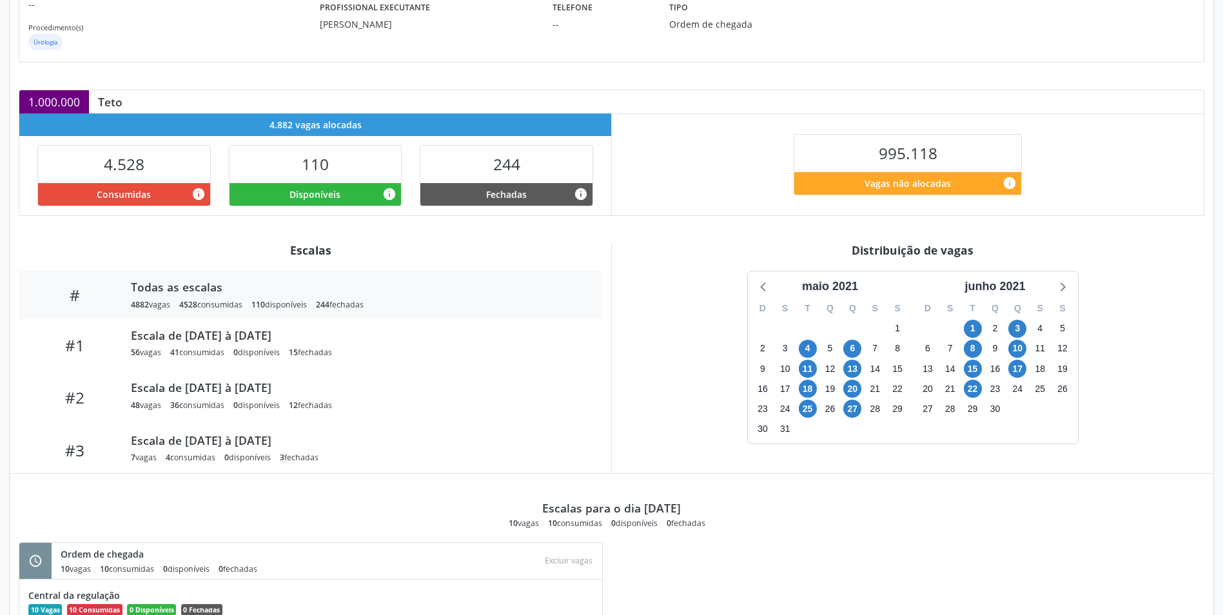
click at [1018, 298] on div "D S T Q Q S S 30 31 1 2 3 4 5 6 7 8 9 10 11 12 13 14 15 16 17 18 19 20 21 22 23…" at bounding box center [995, 369] width 165 height 148
click at [1013, 295] on div "D S T Q Q S S 30 31 1 2 3 4 5 6 7 8 9 10 11 12 13 14 15 16 17 18 19 20 21 22 23…" at bounding box center [995, 369] width 165 height 148
click at [1010, 287] on div "junho 2021" at bounding box center [994, 286] width 71 height 17
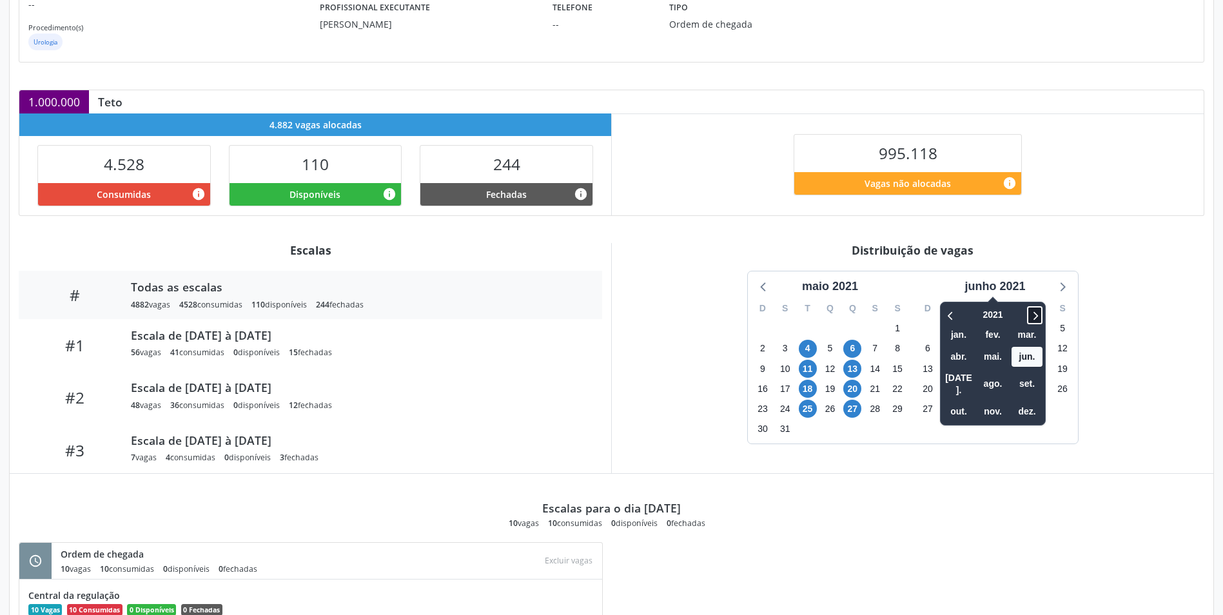
click at [1035, 314] on icon at bounding box center [1034, 314] width 13 height 15
click at [1017, 376] on span "set." at bounding box center [1026, 384] width 31 height 20
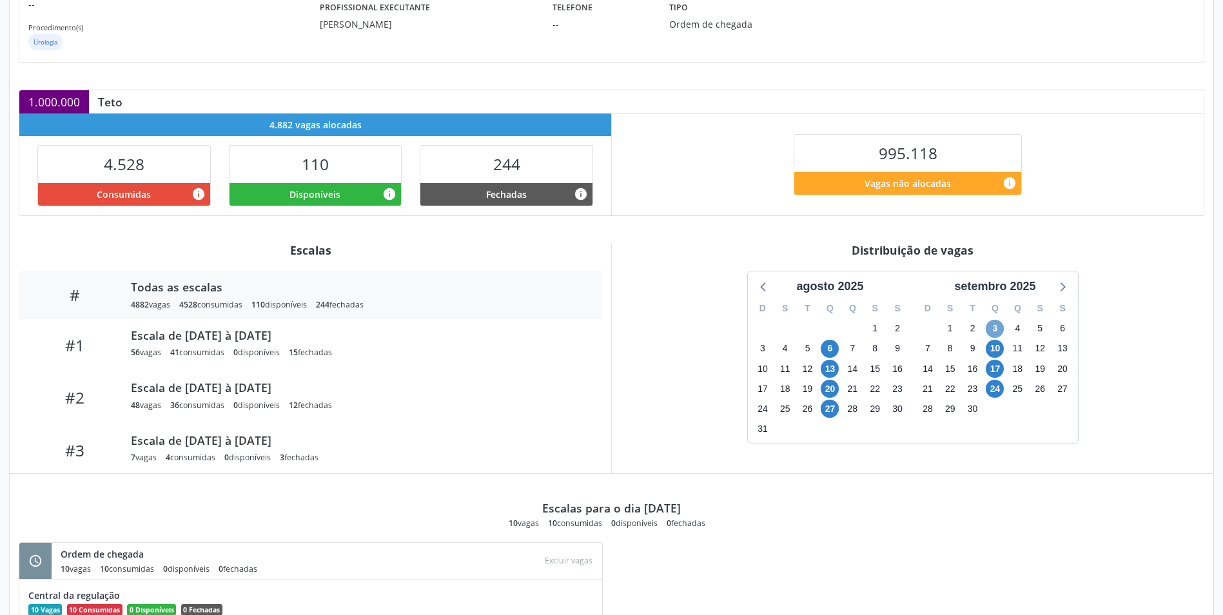
click at [996, 330] on span "3" at bounding box center [994, 329] width 18 height 18
click at [996, 353] on span "10" at bounding box center [994, 349] width 18 height 18
click at [989, 373] on span "17" at bounding box center [994, 369] width 18 height 18
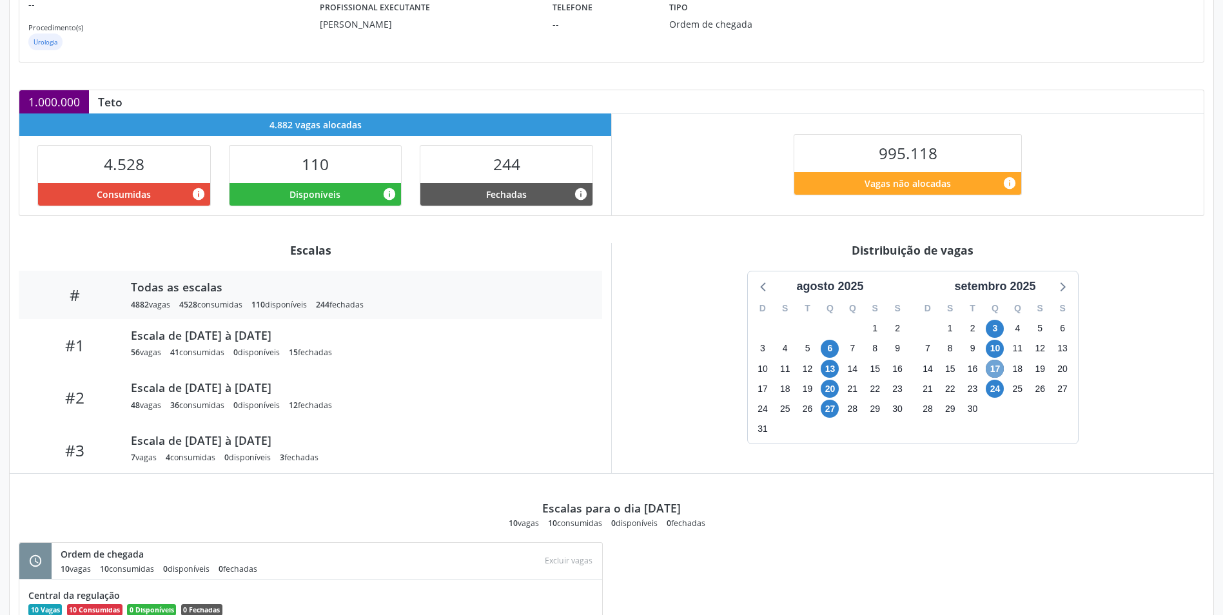
drag, startPoint x: 990, startPoint y: 373, endPoint x: 1001, endPoint y: 369, distance: 11.6
click at [991, 373] on span "17" at bounding box center [994, 369] width 18 height 18
click at [996, 389] on span "24" at bounding box center [994, 389] width 18 height 18
click at [826, 413] on span "27" at bounding box center [829, 409] width 18 height 18
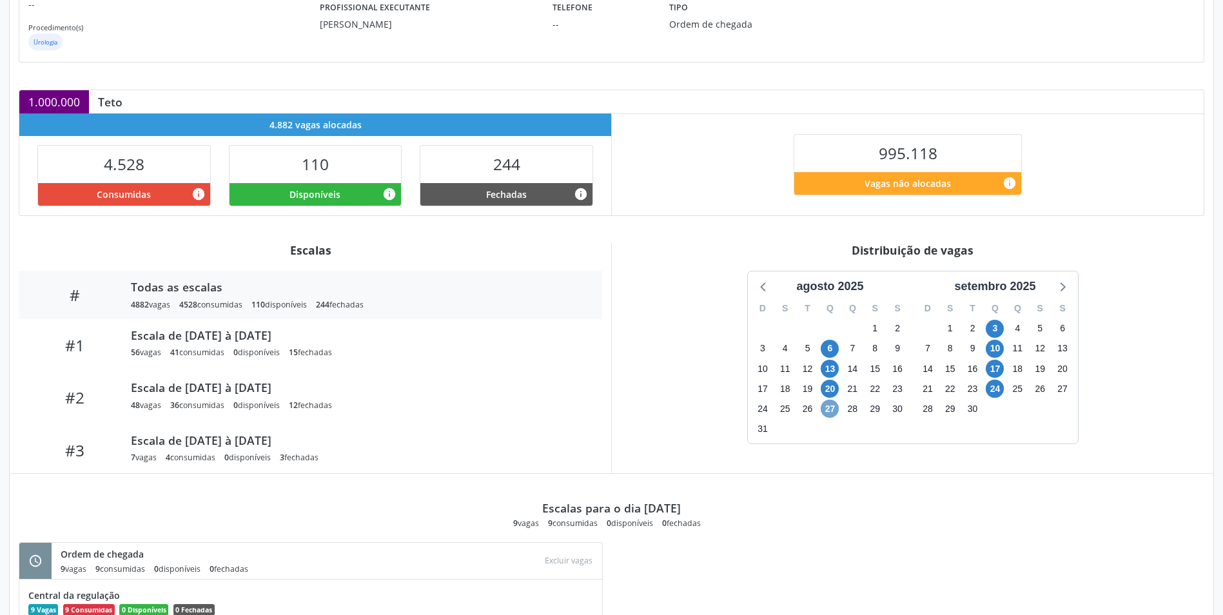
click at [826, 413] on span "27" at bounding box center [829, 409] width 18 height 18
click at [1064, 288] on icon at bounding box center [1061, 286] width 17 height 17
click at [822, 328] on span "1" at bounding box center [829, 329] width 18 height 18
